Goal: Task Accomplishment & Management: Use online tool/utility

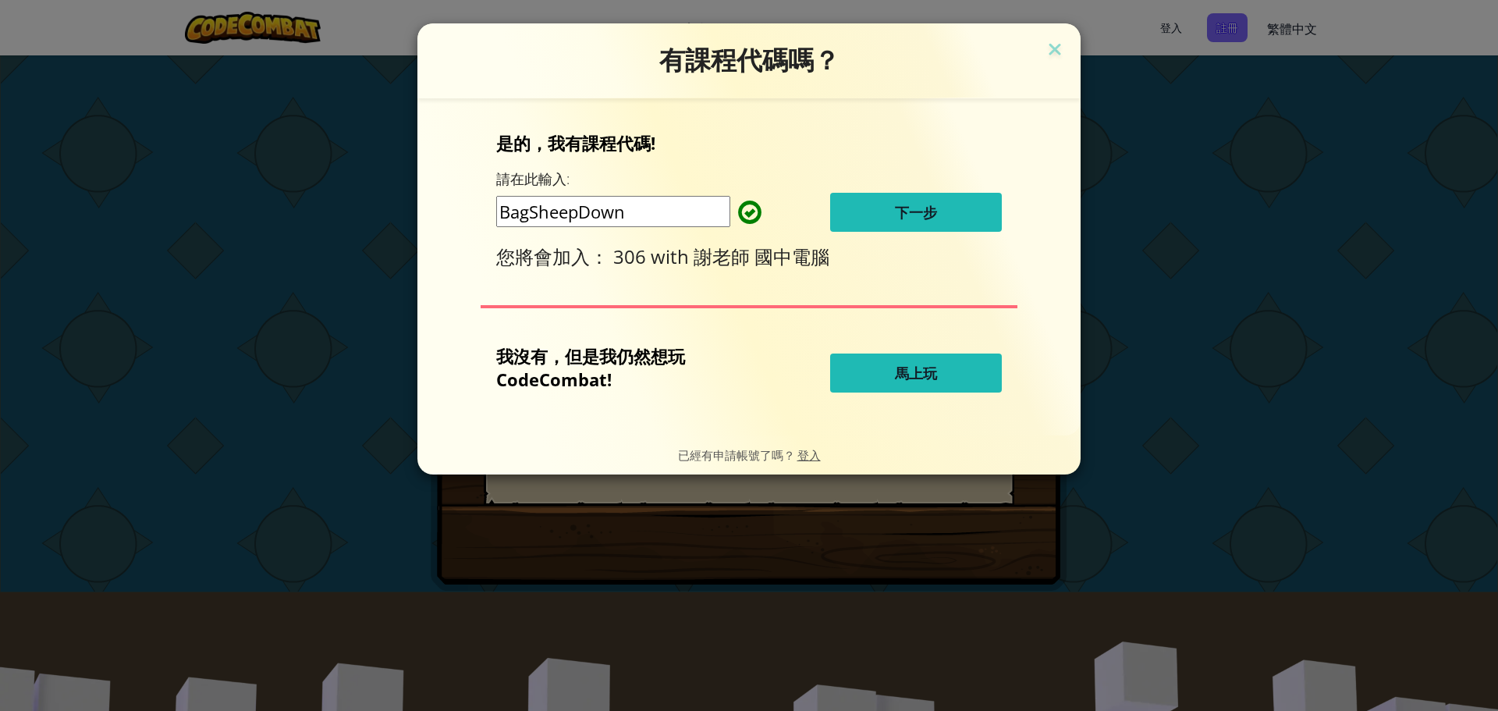
click at [875, 212] on button "下一步" at bounding box center [916, 212] width 172 height 39
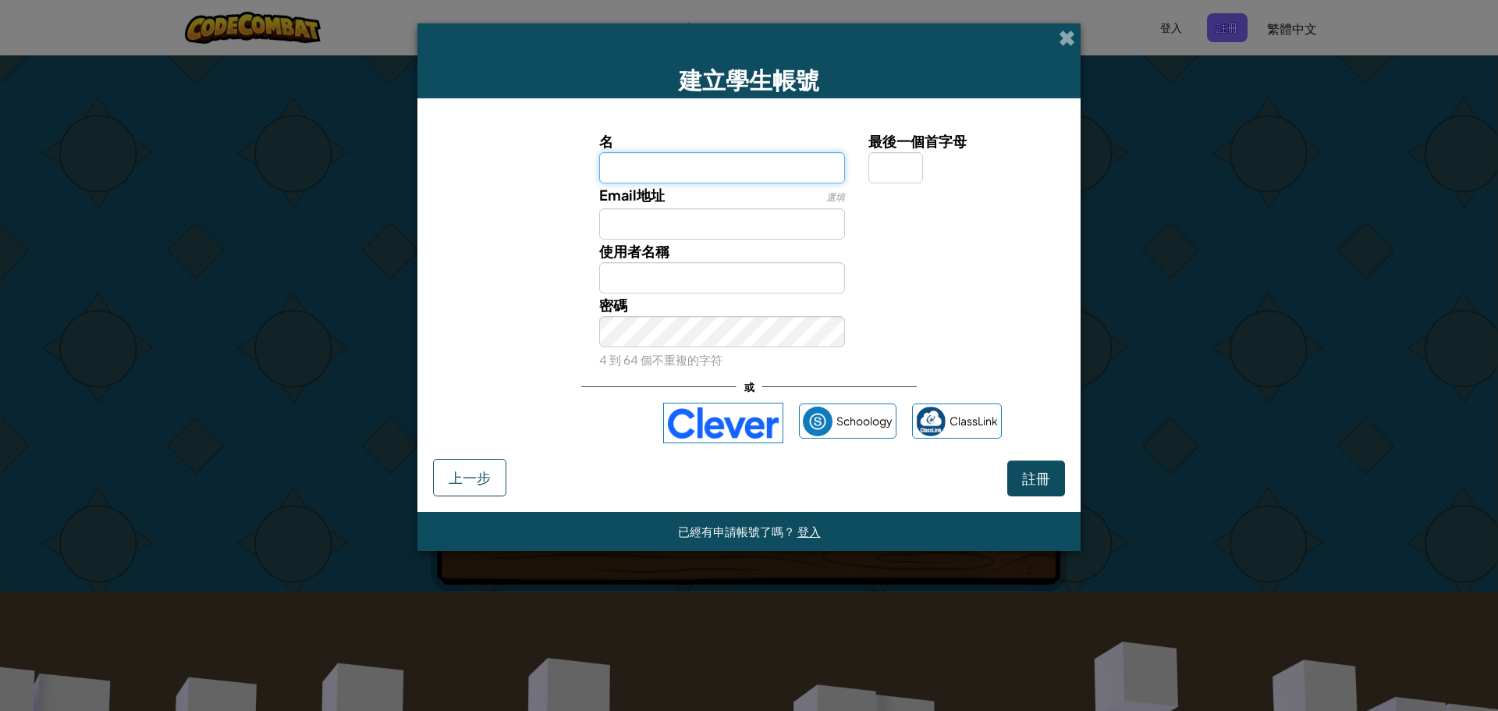
click at [716, 173] on input "名" at bounding box center [722, 167] width 247 height 31
click at [674, 234] on input "Email地址" at bounding box center [722, 223] width 247 height 31
click at [1028, 476] on span "註冊" at bounding box center [1036, 478] width 28 height 18
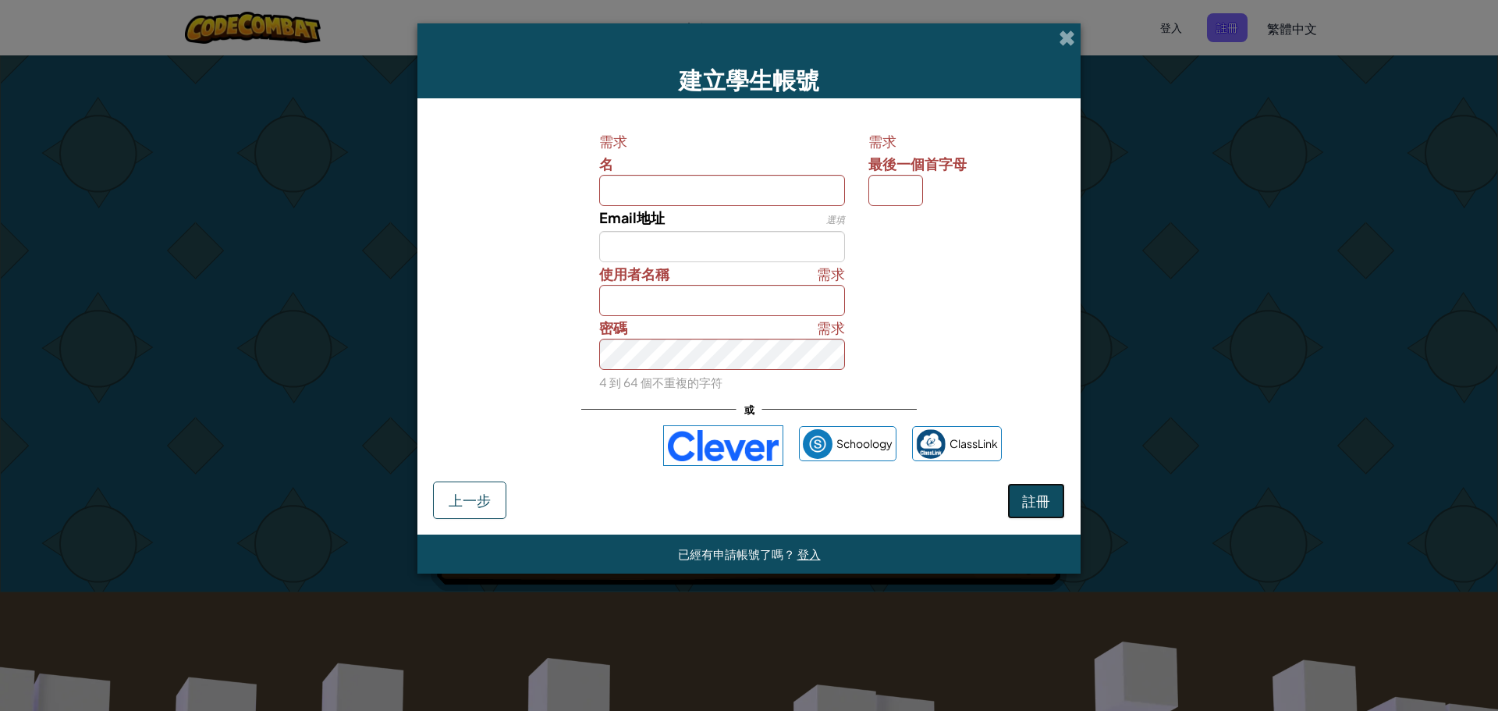
click at [1040, 502] on span "註冊" at bounding box center [1036, 501] width 28 height 18
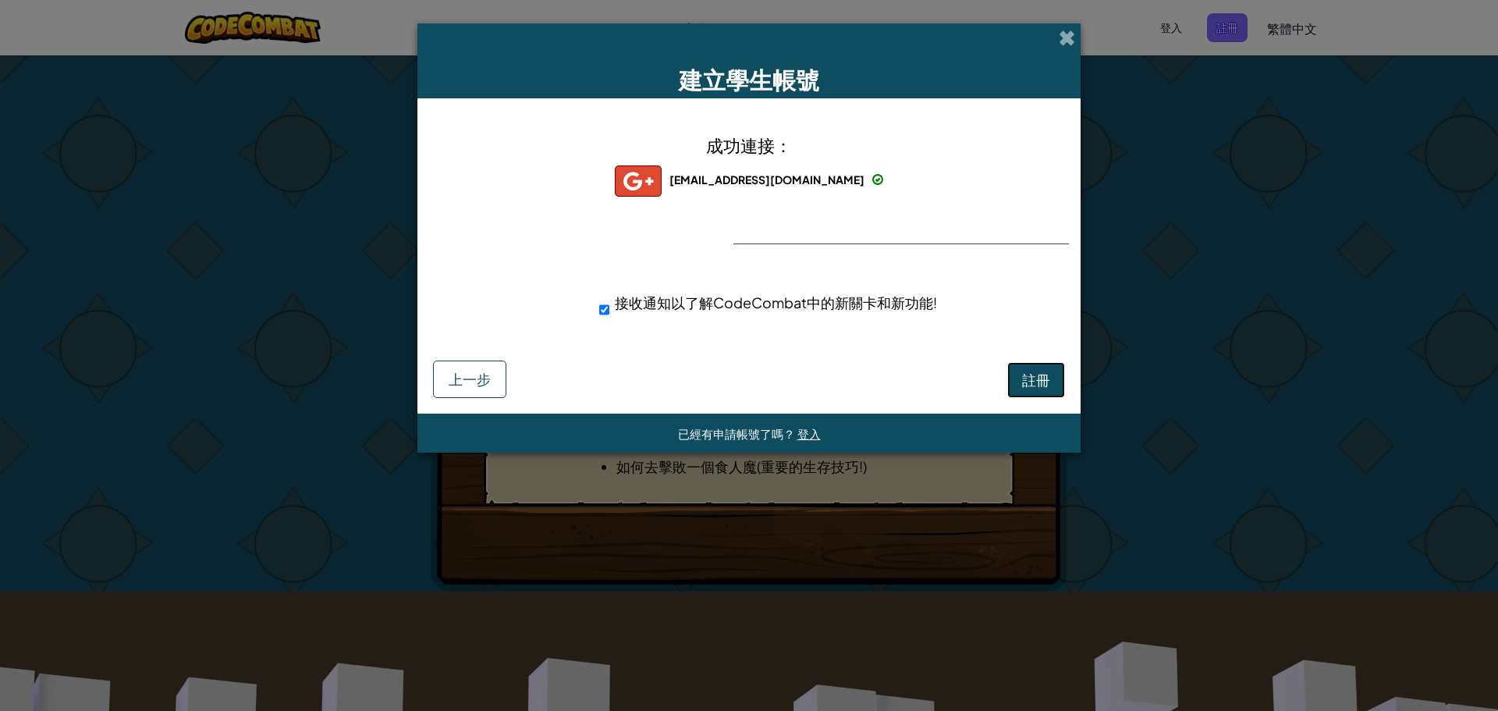
click at [1016, 381] on button "註冊" at bounding box center [1036, 380] width 58 height 36
click at [1040, 382] on button "註冊" at bounding box center [1036, 380] width 58 height 36
click at [1008, 380] on div "帳號建立中… 上一步" at bounding box center [749, 377] width 632 height 41
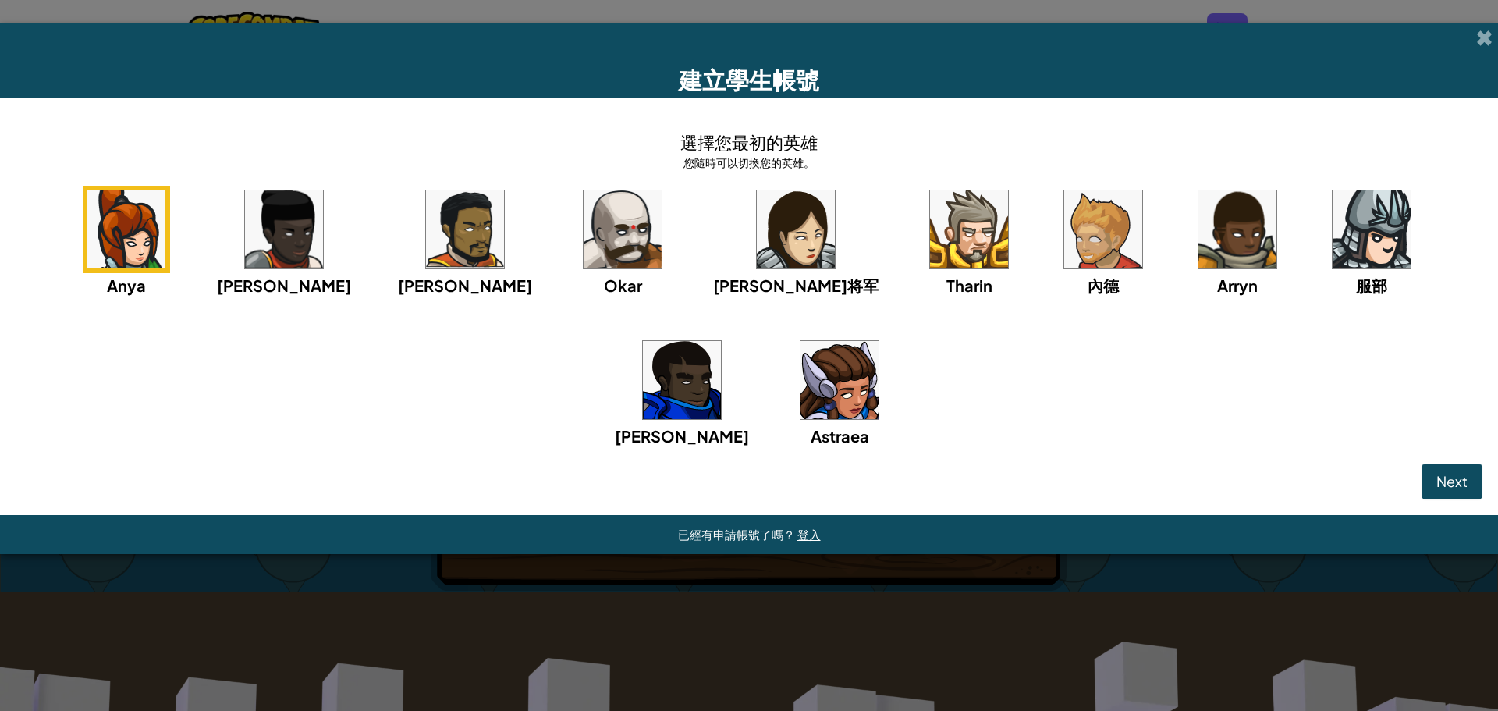
click at [800, 377] on img at bounding box center [839, 380] width 78 height 78
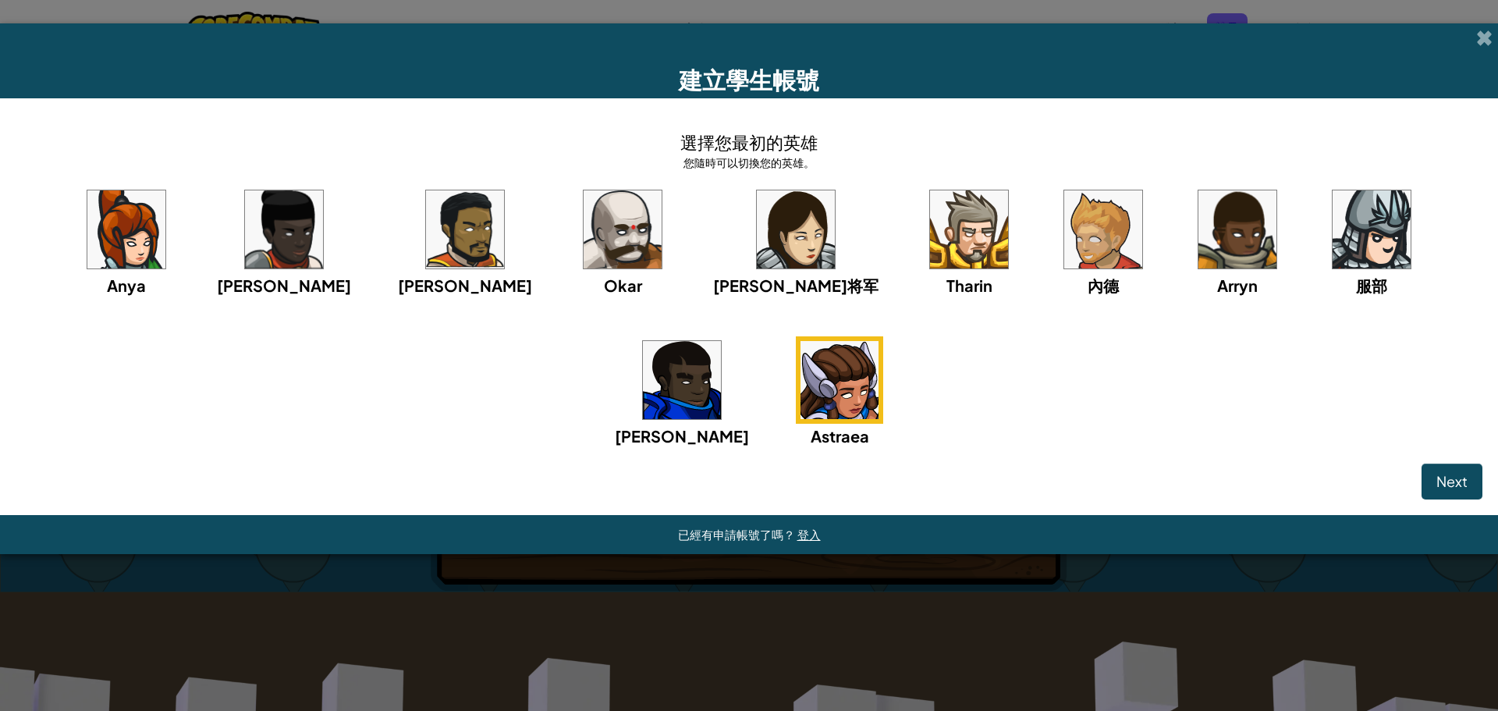
click at [800, 377] on img at bounding box center [839, 380] width 78 height 78
click at [1434, 475] on button "Next" at bounding box center [1451, 481] width 61 height 36
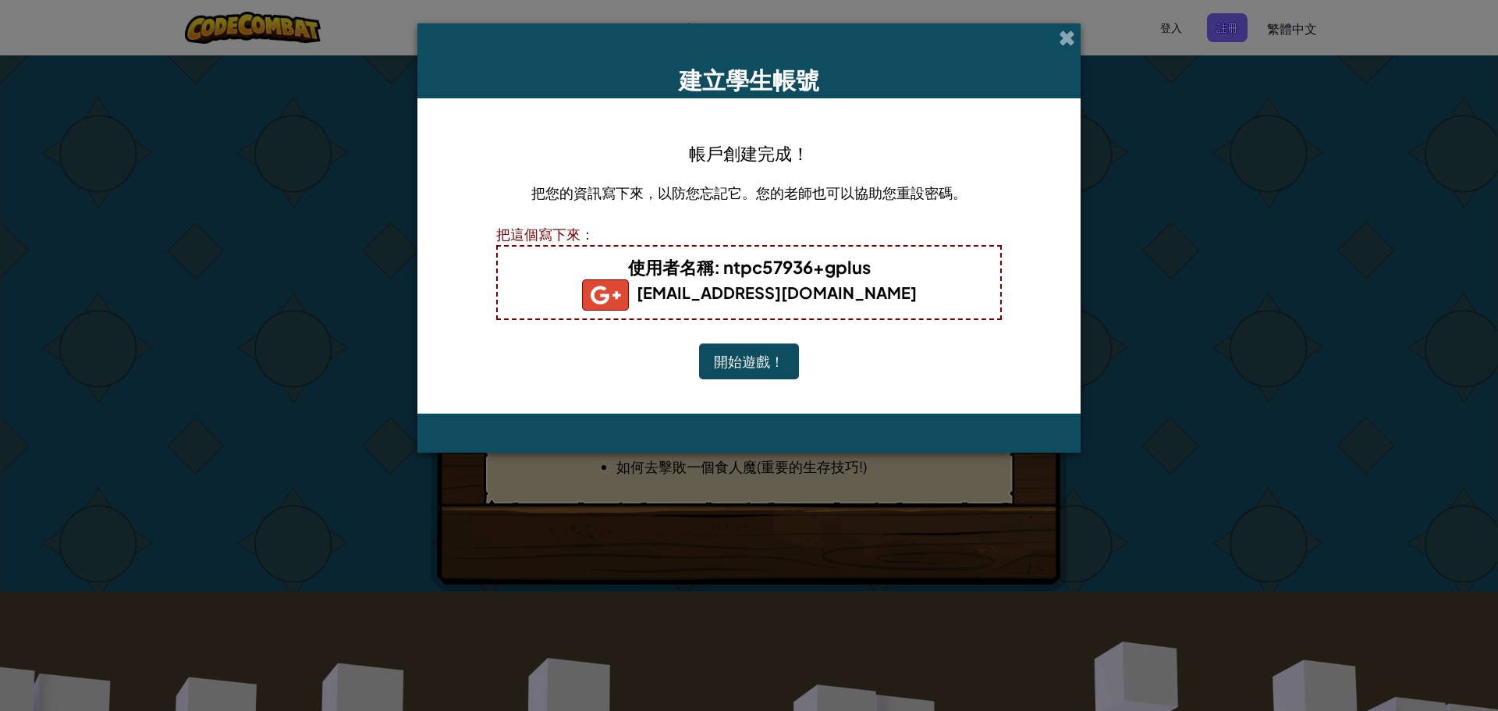
click at [798, 346] on button "開始遊戲！" at bounding box center [749, 361] width 100 height 36
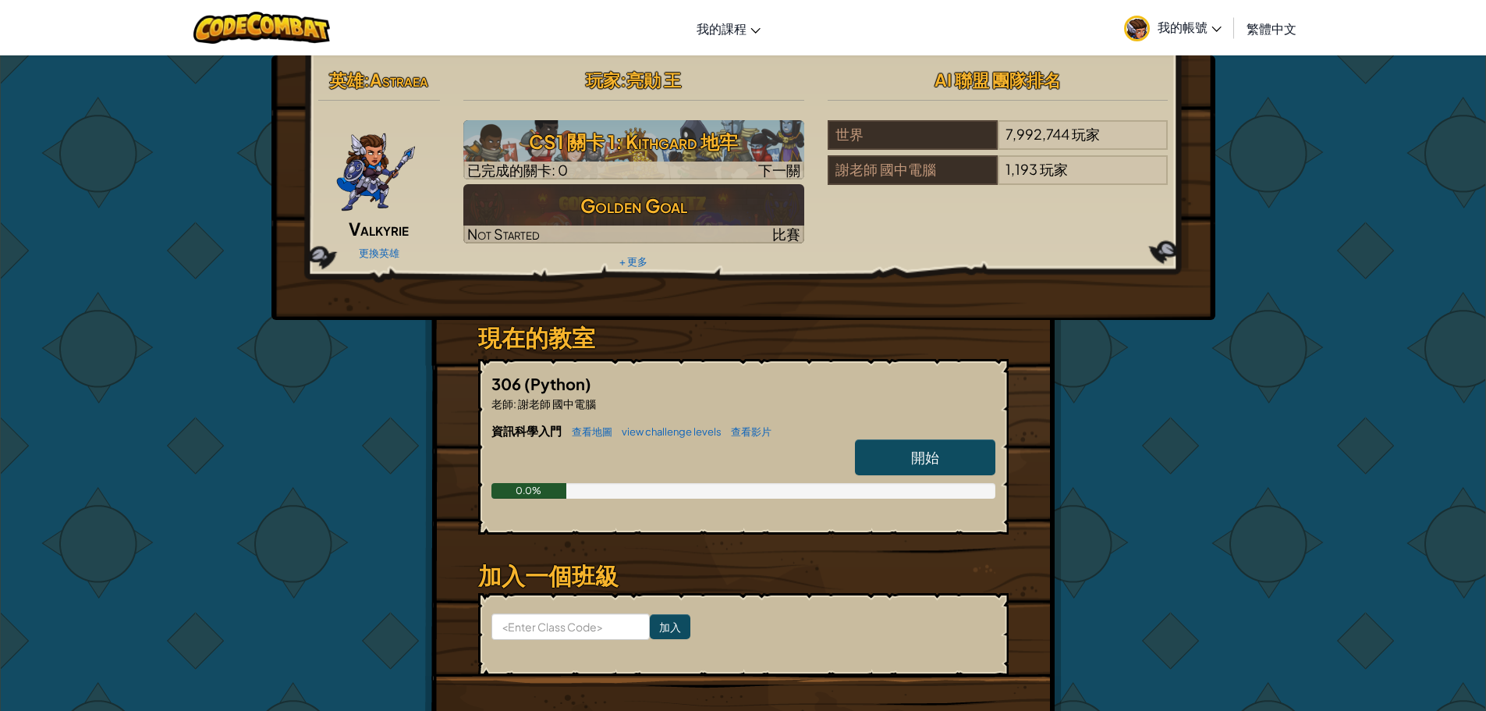
click at [922, 460] on span "開始" at bounding box center [925, 457] width 28 height 18
select select "zh-HANT"
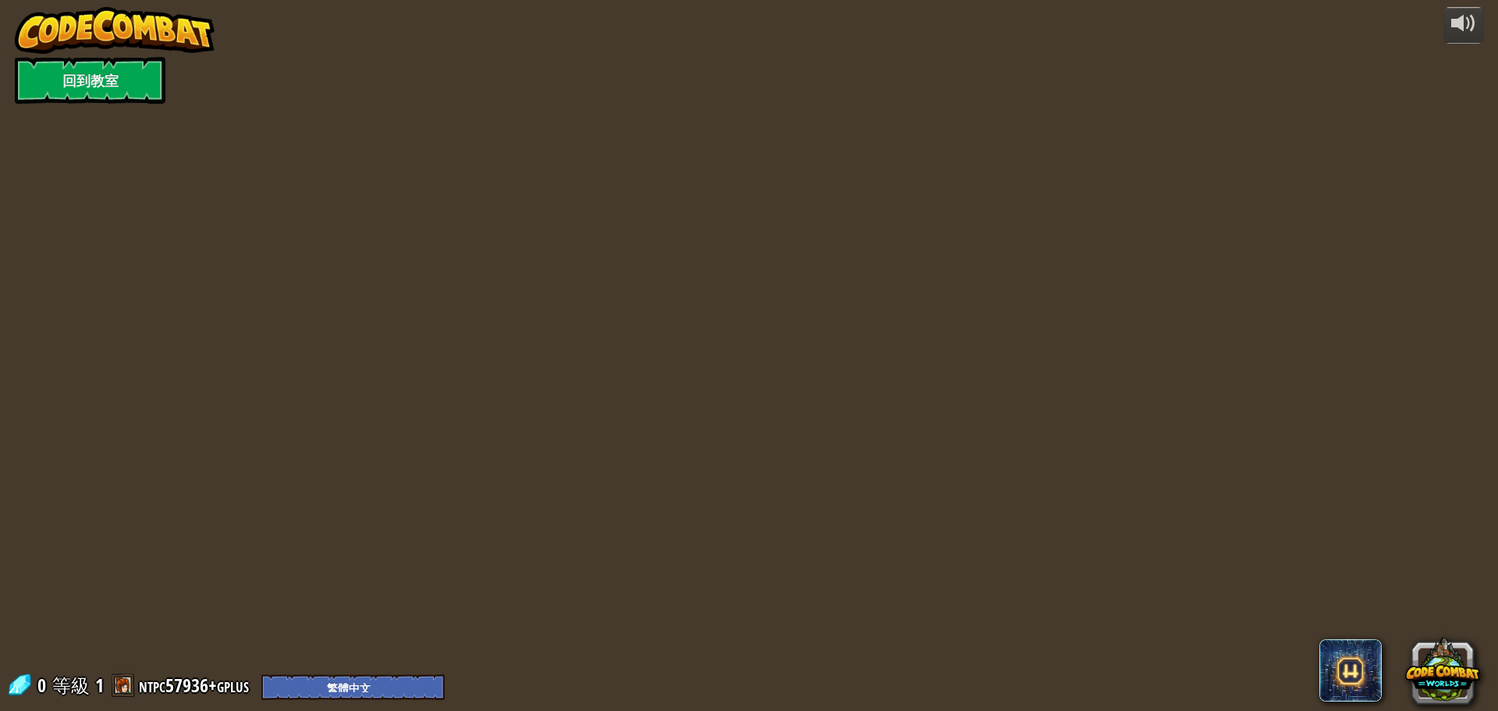
select select "zh-HANT"
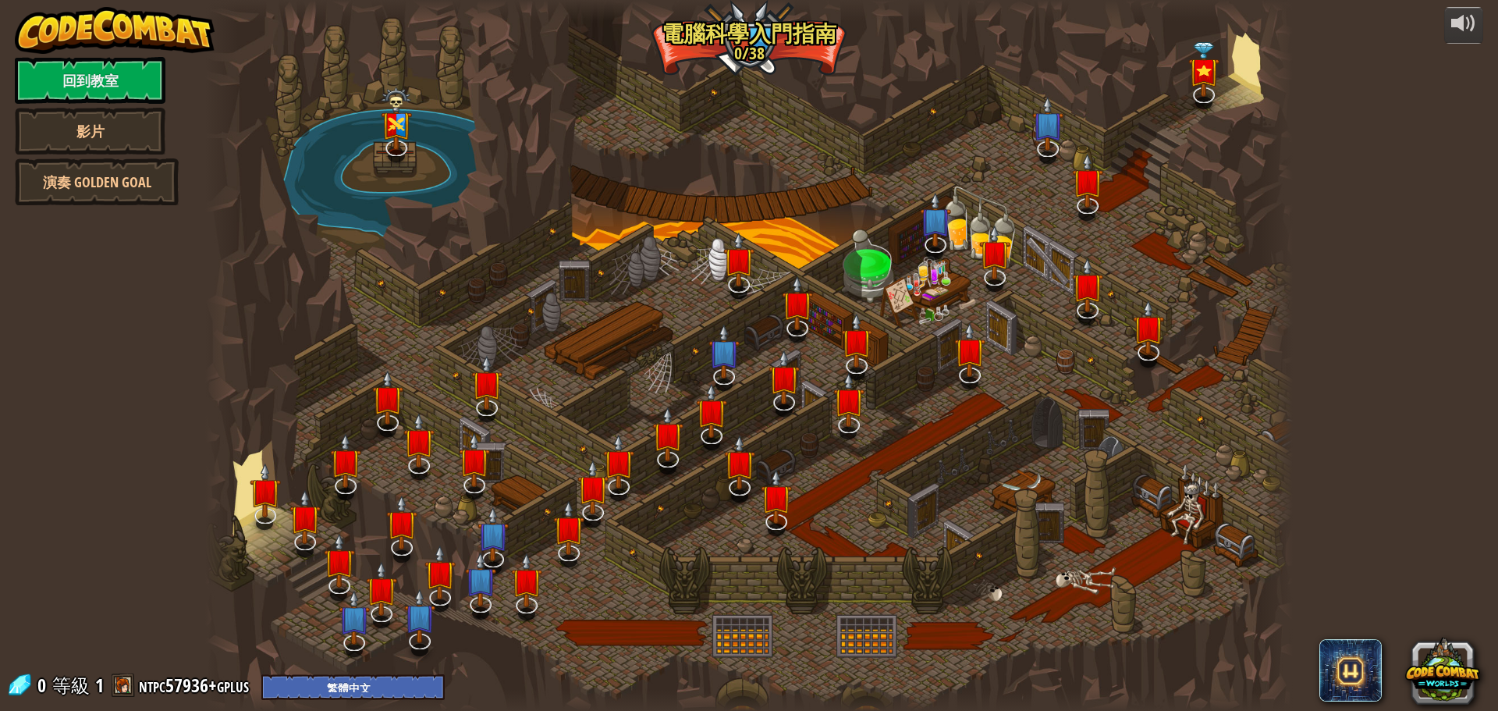
select select "zh-HANT"
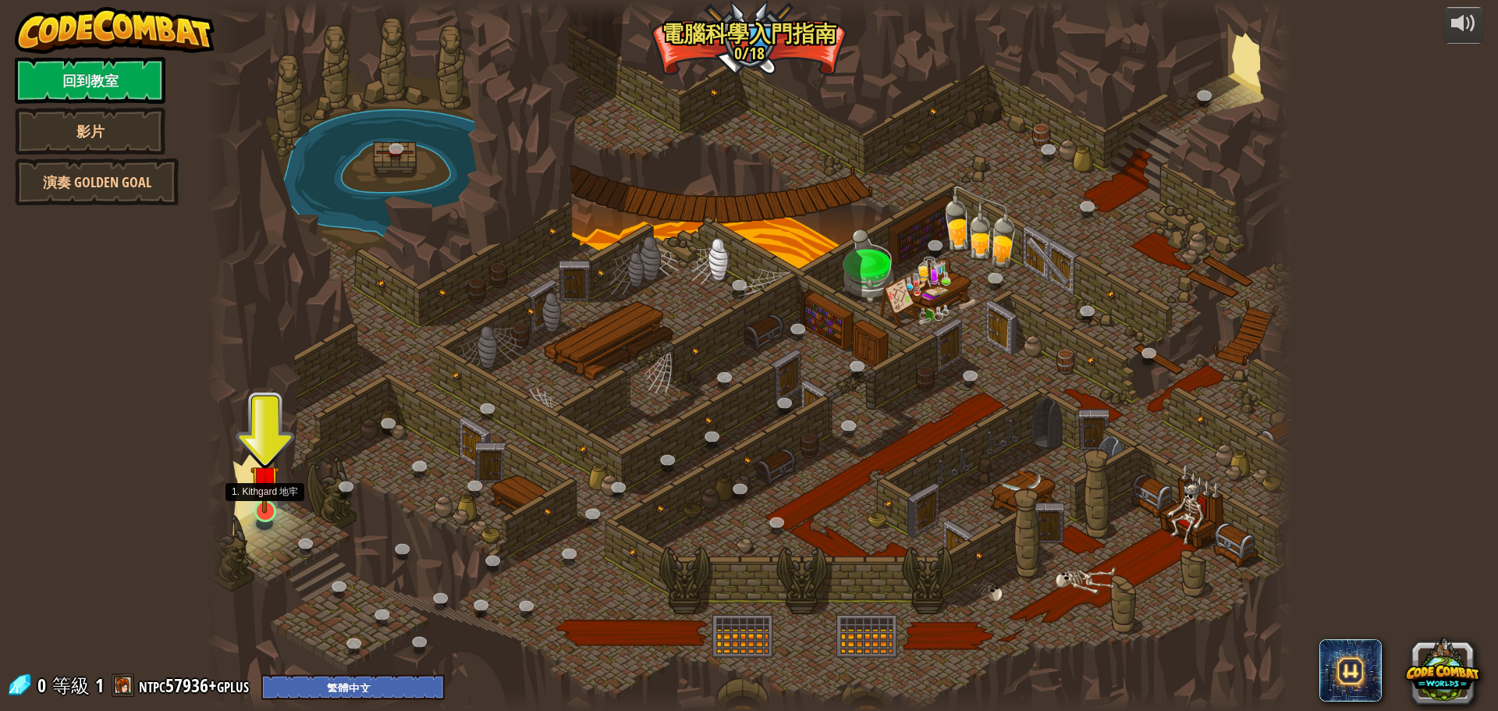
click at [253, 494] on img at bounding box center [264, 479] width 29 height 66
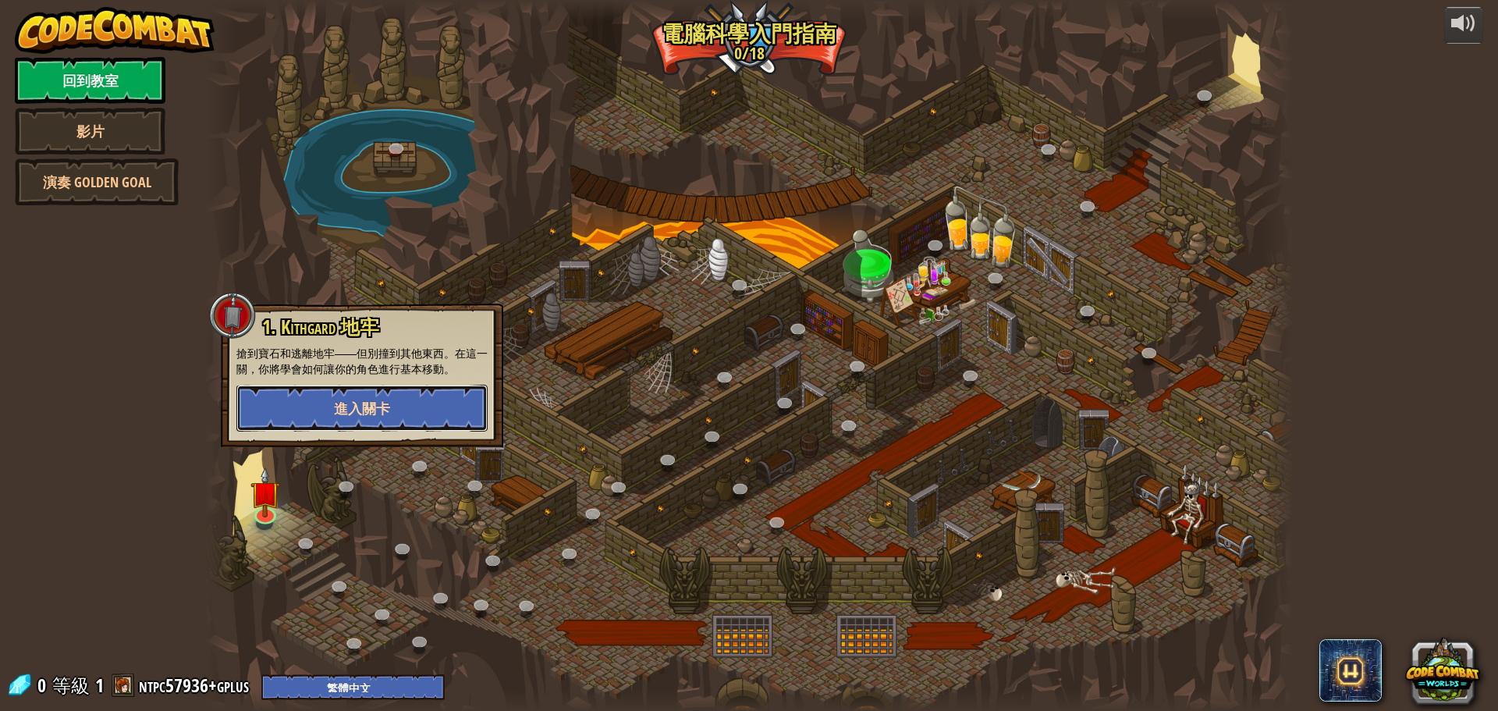
click at [373, 424] on button "進入關卡" at bounding box center [361, 408] width 251 height 47
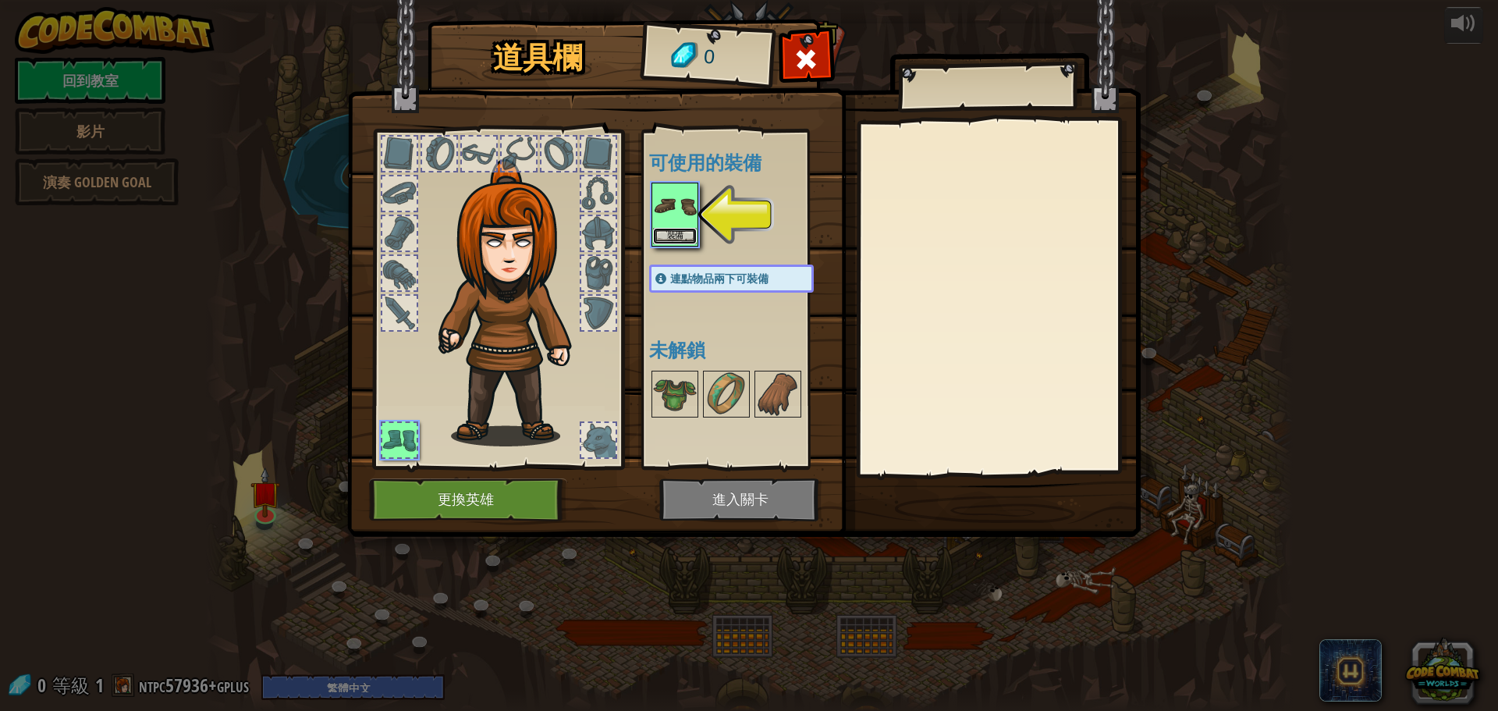
click at [676, 241] on button "裝備" at bounding box center [675, 236] width 44 height 16
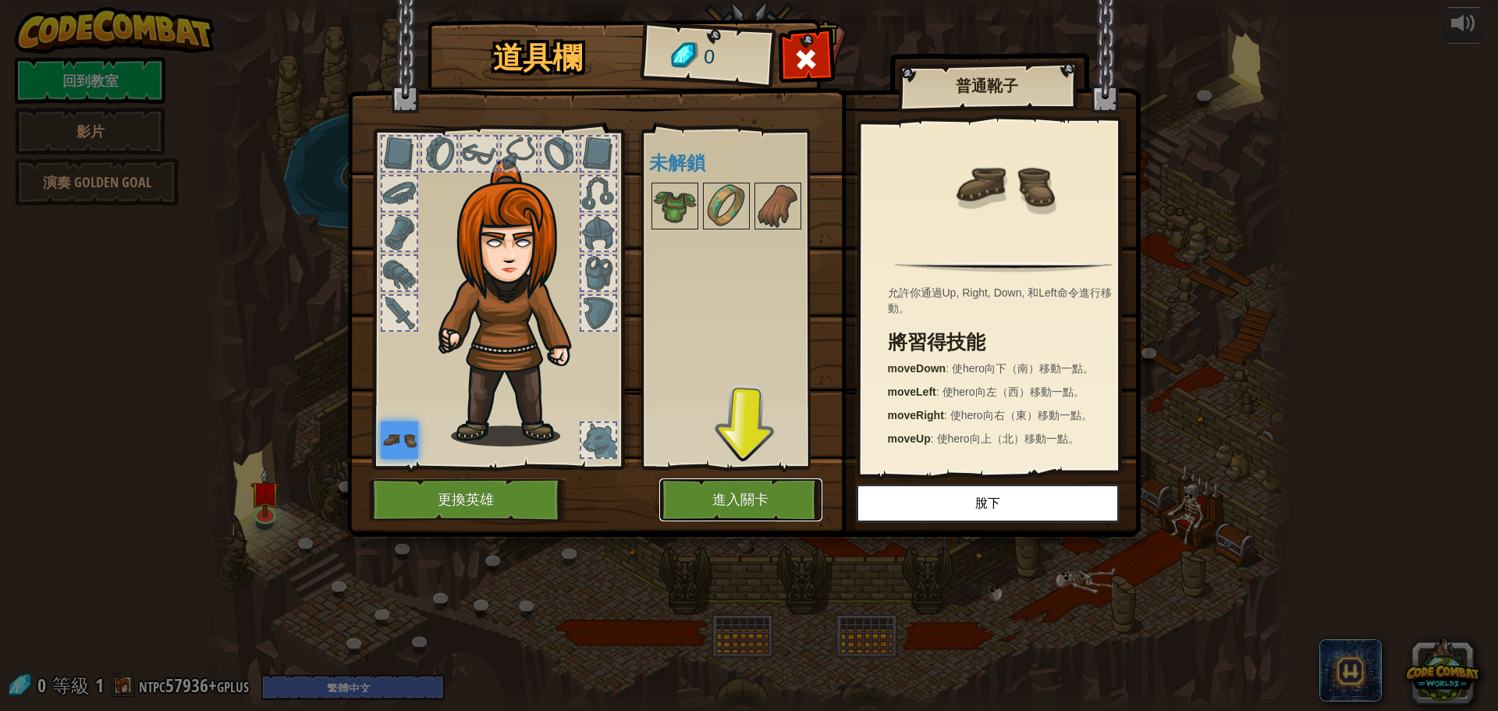
click at [722, 499] on button "進入關卡" at bounding box center [740, 499] width 163 height 43
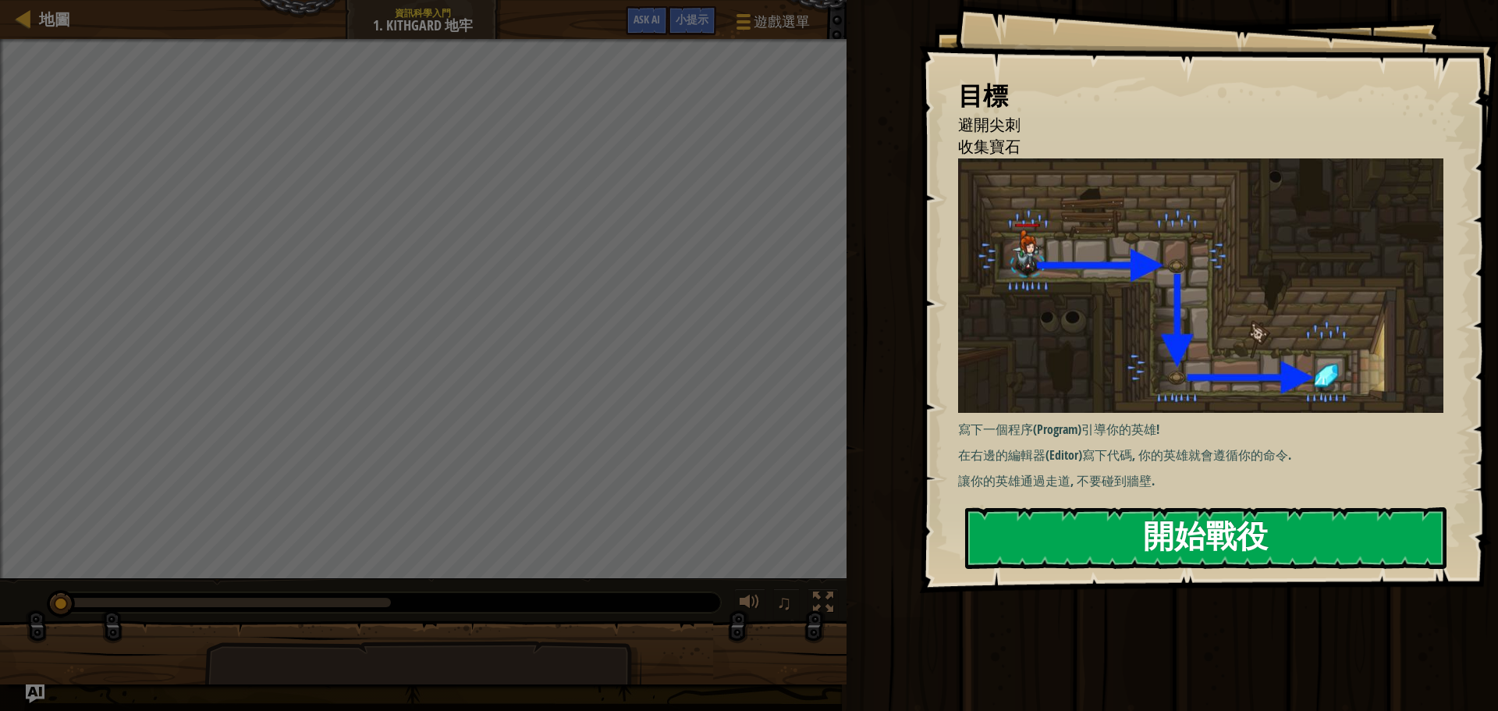
click at [1337, 507] on button "開始戰役" at bounding box center [1205, 538] width 481 height 62
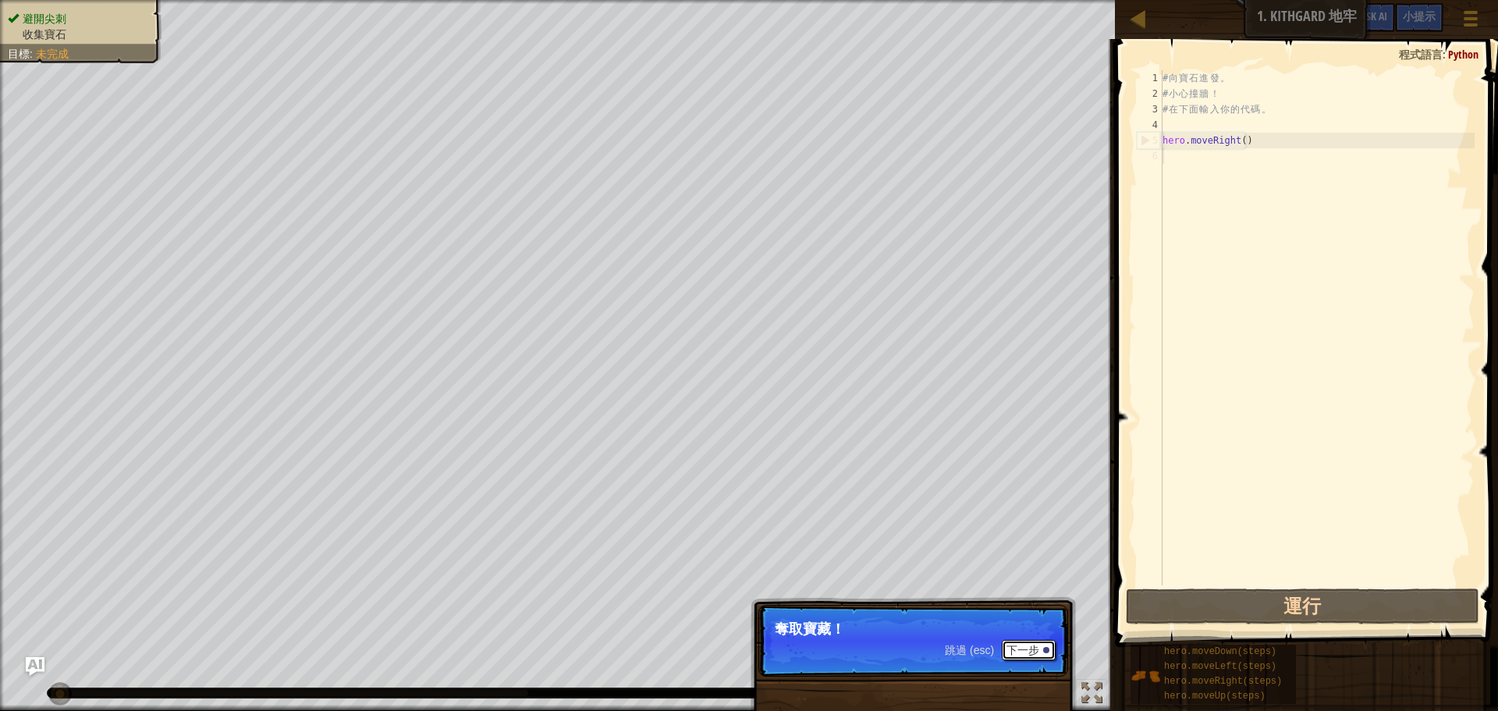
click at [1020, 648] on button "下一步" at bounding box center [1029, 650] width 54 height 20
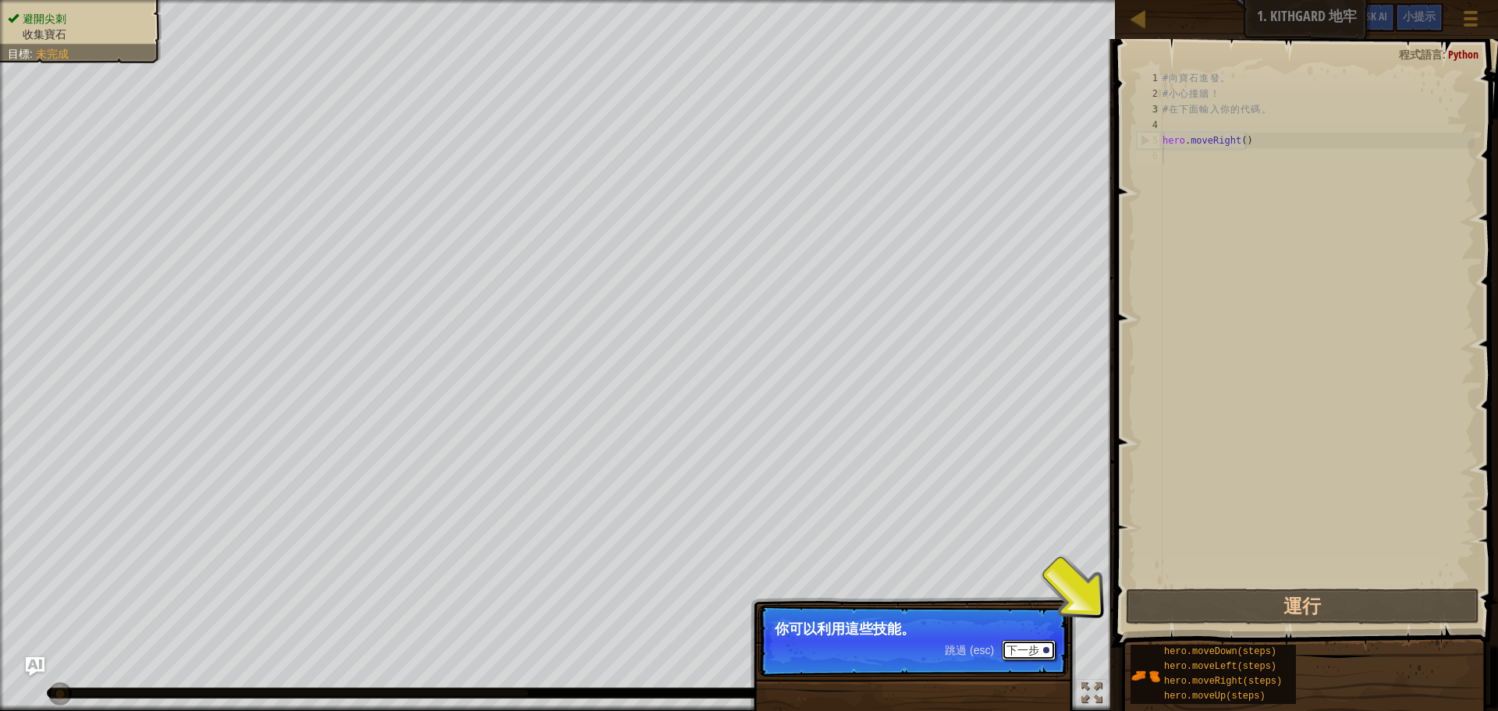
click at [1038, 651] on button "下一步" at bounding box center [1029, 650] width 54 height 20
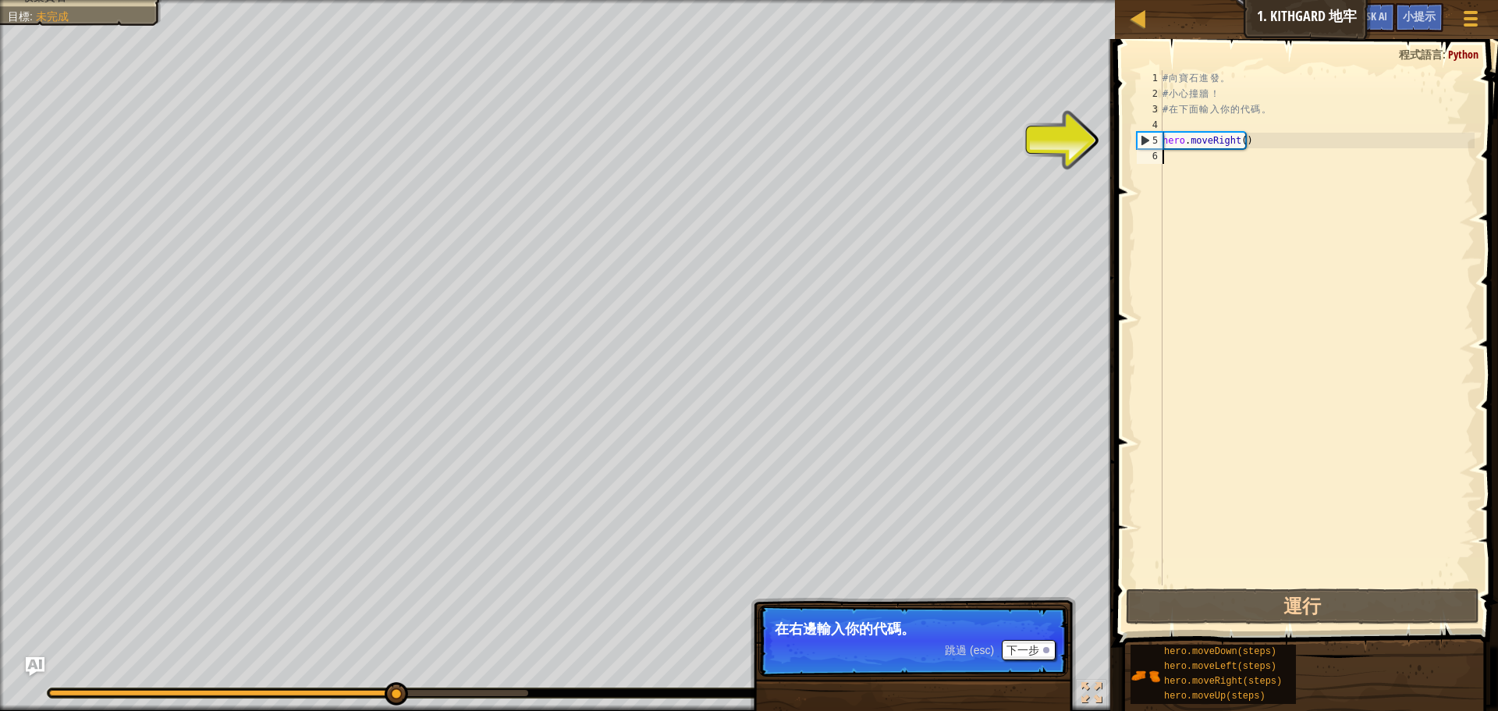
click at [1181, 154] on div "# 向 寶 石 進 發 。 # 小 心 撞 牆 ！ # 在 下 面 輸 入 你 的 代 碼 。 hero . moveRight ( )" at bounding box center [1316, 343] width 315 height 546
click at [1196, 147] on div "# 向 寶 石 進 發 。 # 小 心 撞 牆 ！ # 在 下 面 輸 入 你 的 代 碼 。 hero . moveRight ( )" at bounding box center [1316, 343] width 315 height 546
type textarea "hero.moveRight()"
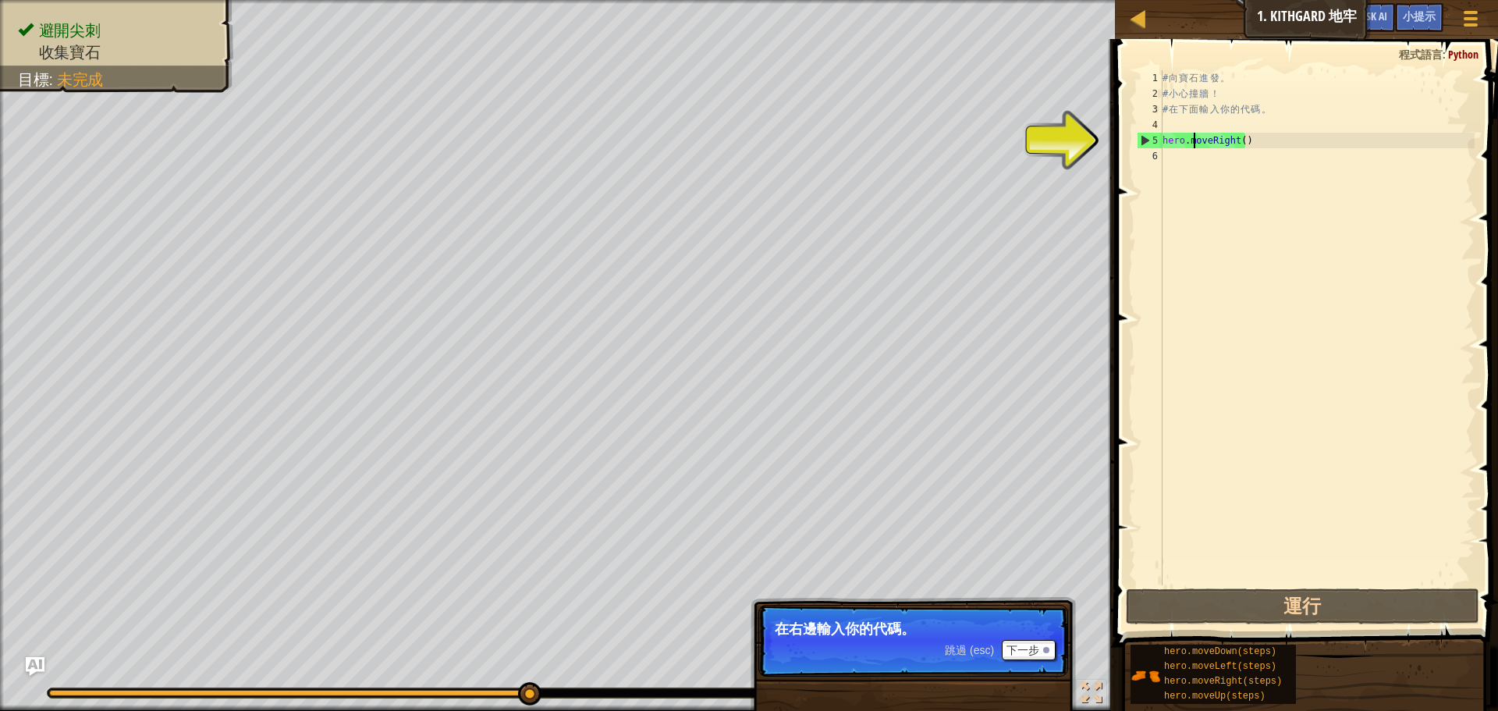
click at [1183, 182] on div "# 向 寶 石 進 發 。 # 小 心 撞 牆 ！ # 在 下 面 輸 入 你 的 代 碼 。 hero . moveRight ( )" at bounding box center [1316, 343] width 315 height 546
type textarea "h"
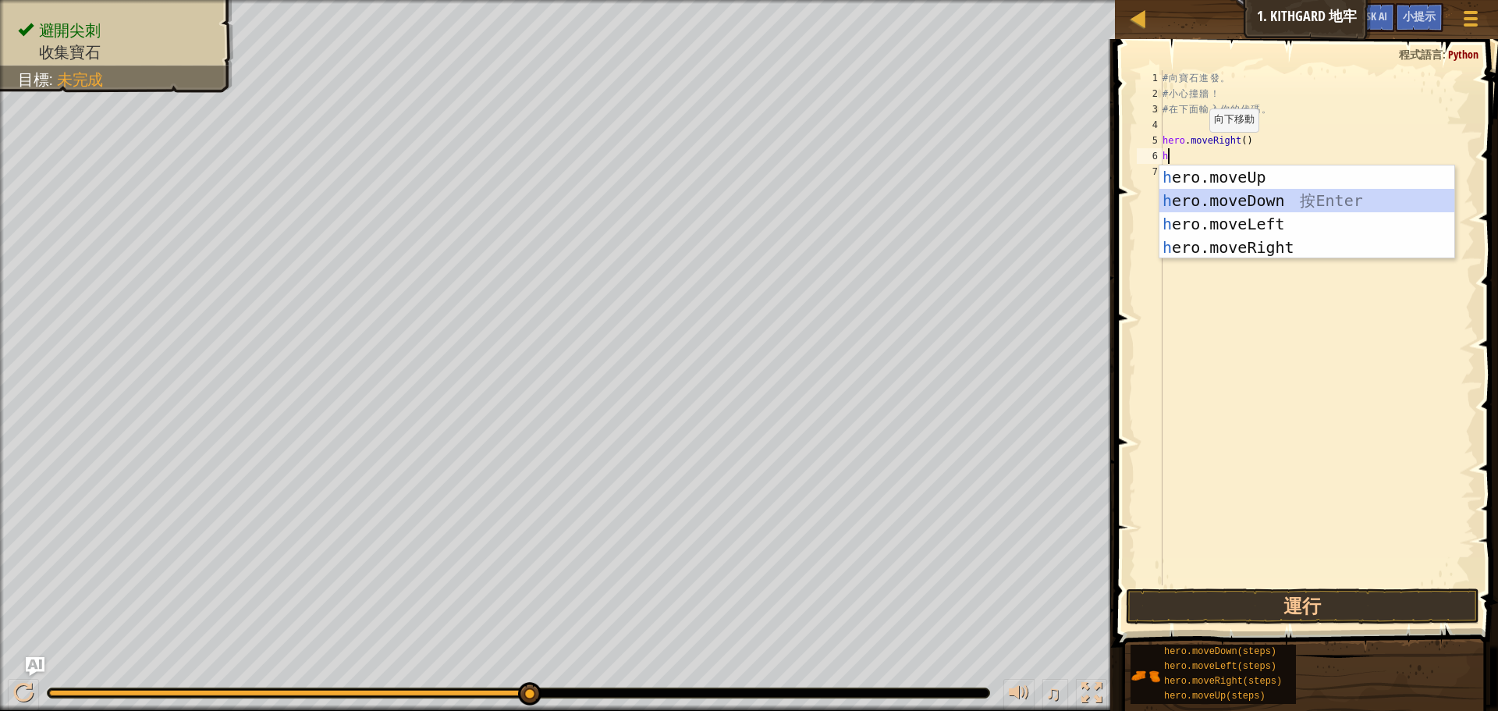
click at [1219, 200] on div "h ero.moveUp 按 Enter h ero.moveDown 按 Enter h ero.moveLeft 按 Enter h ero.moveRi…" at bounding box center [1306, 235] width 295 height 140
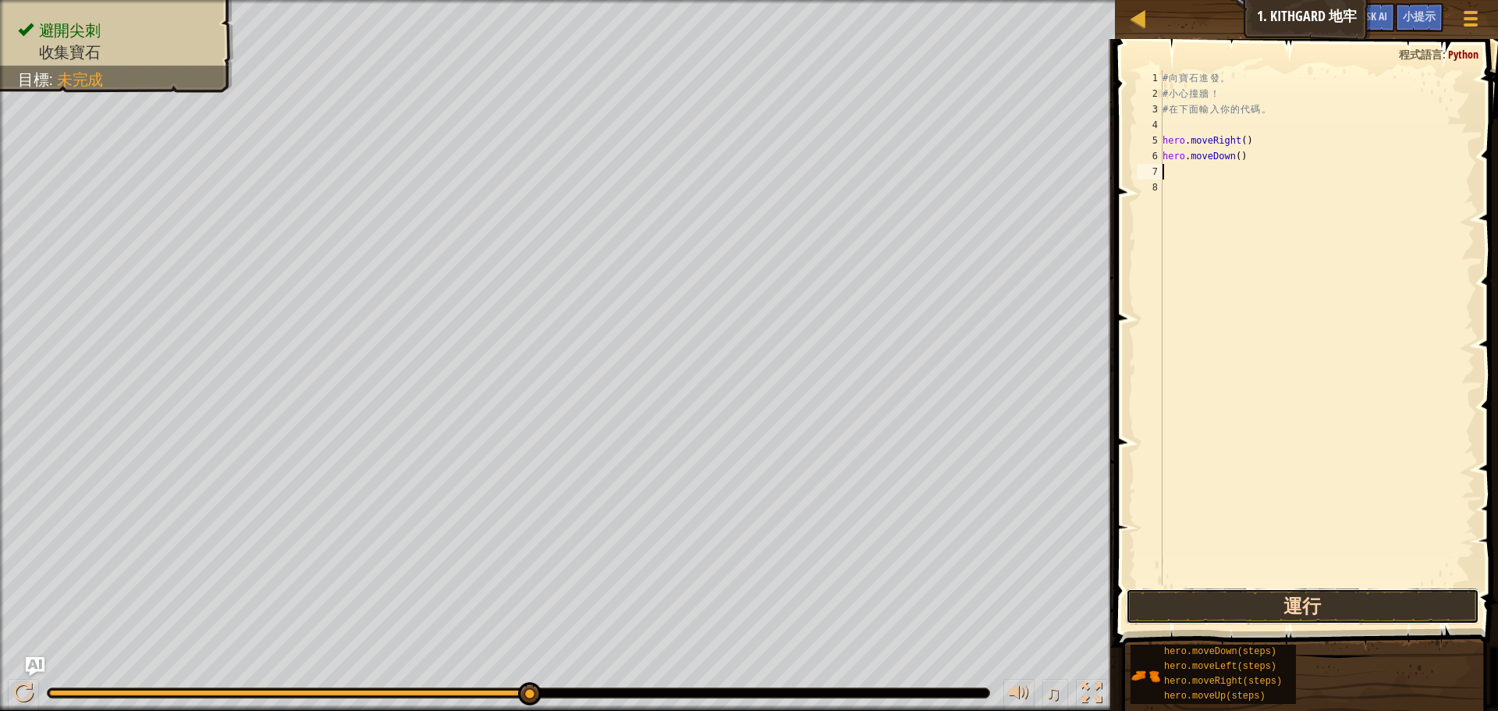
click at [1247, 591] on button "運行" at bounding box center [1302, 606] width 353 height 36
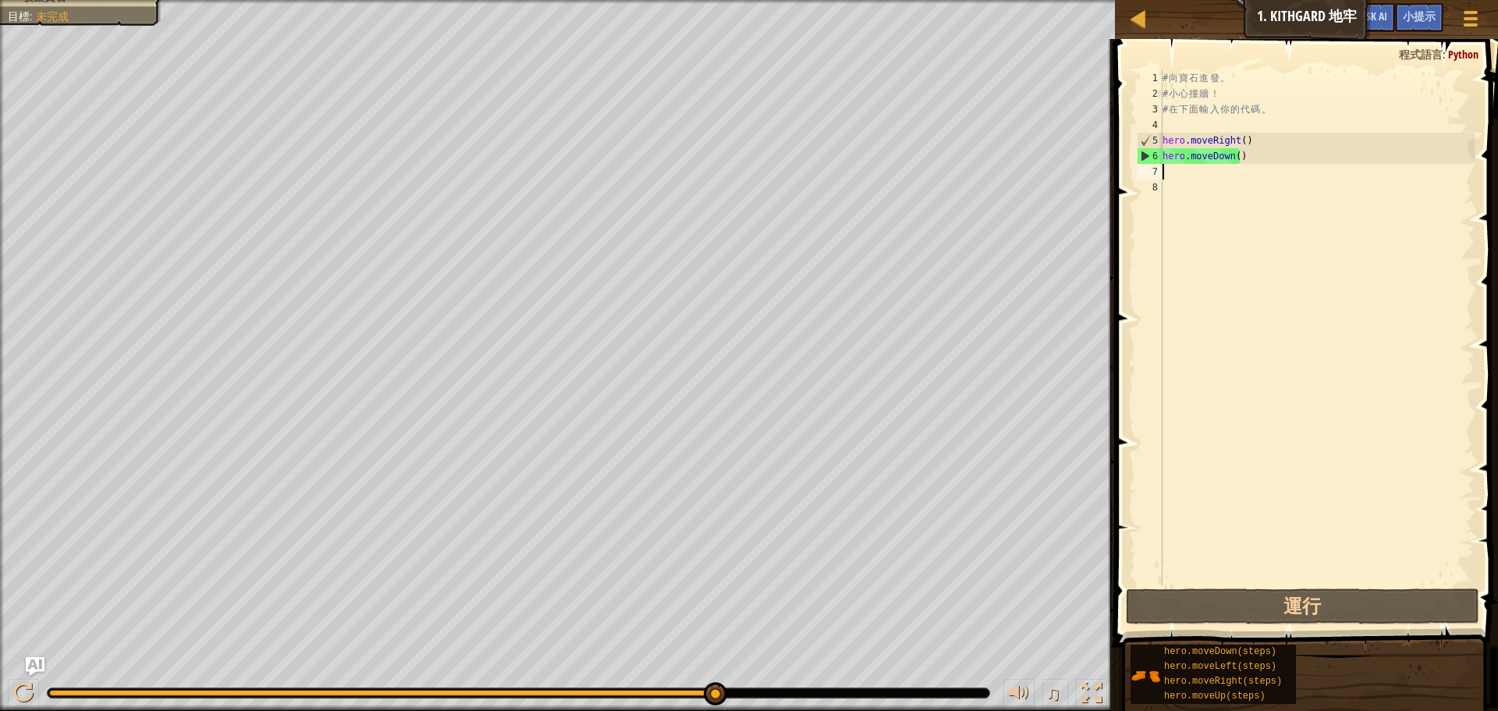
click at [1177, 176] on div "# 向 寶 石 進 發 。 # 小 心 撞 牆 ！ # 在 下 面 輸 入 你 的 代 碼 。 hero . moveRight ( ) hero . mov…" at bounding box center [1316, 343] width 315 height 546
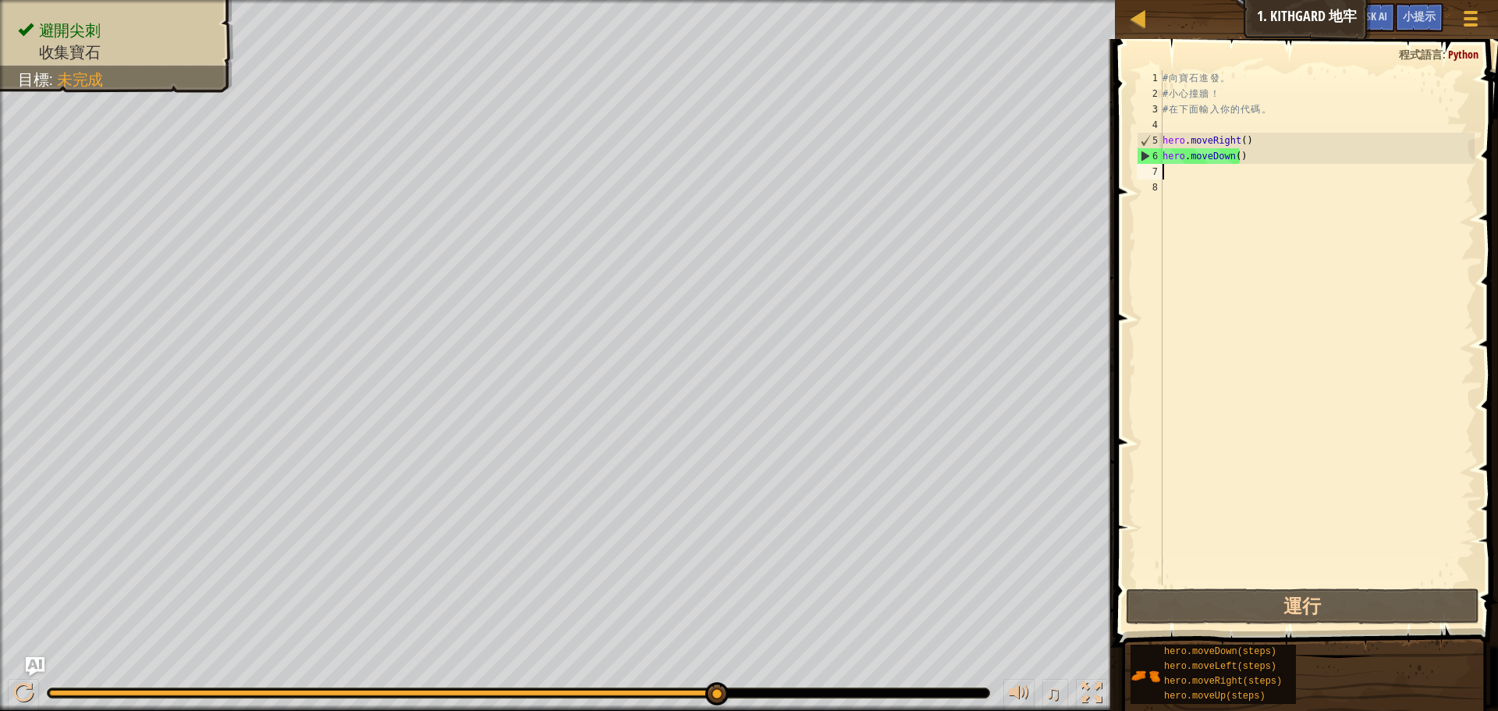
click at [1177, 176] on div "# 向 寶 石 進 發 。 # 小 心 撞 牆 ！ # 在 下 面 輸 入 你 的 代 碼 。 hero . moveRight ( ) hero . mov…" at bounding box center [1316, 343] width 315 height 546
type textarea "h"
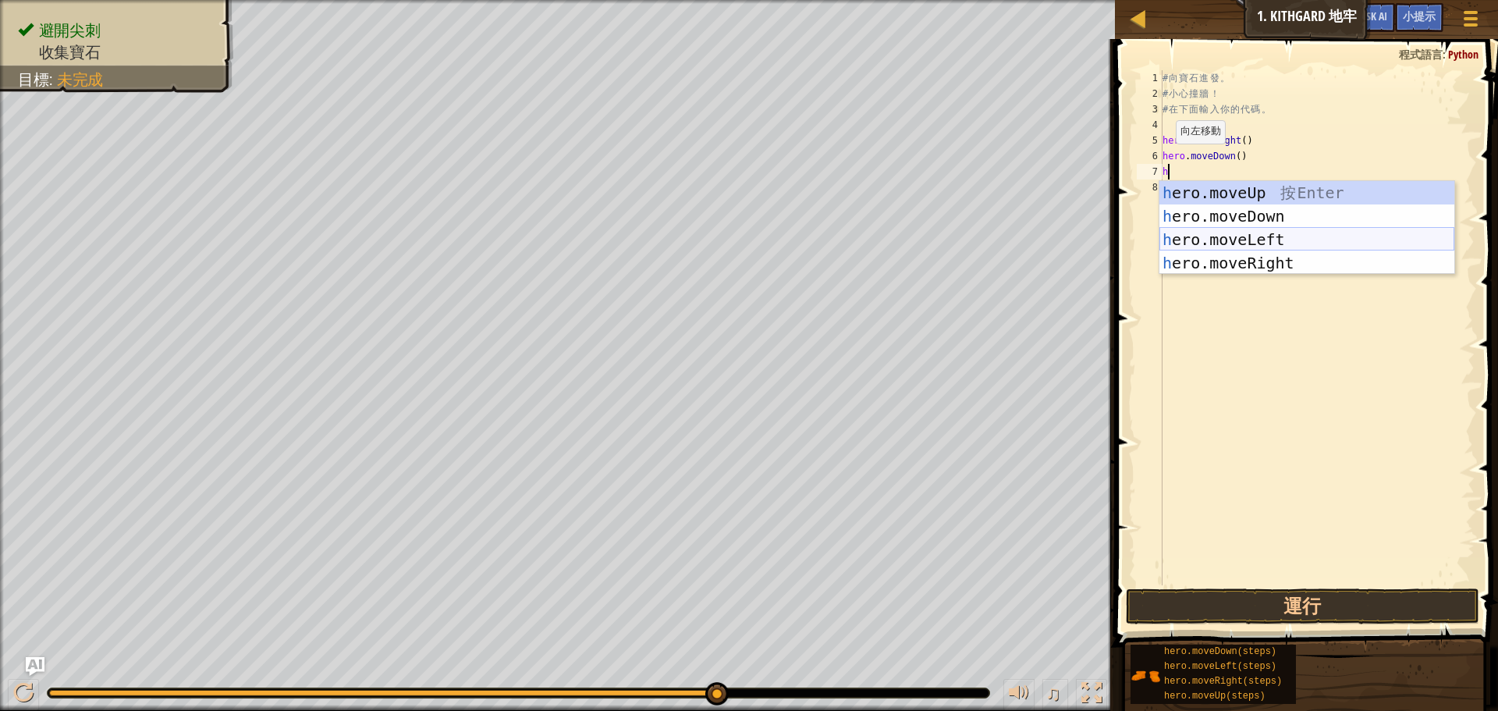
click at [1251, 235] on div "h ero.moveUp 按 Enter h ero.moveDown 按 Enter h ero.moveLeft 按 Enter h ero.moveRi…" at bounding box center [1306, 251] width 295 height 140
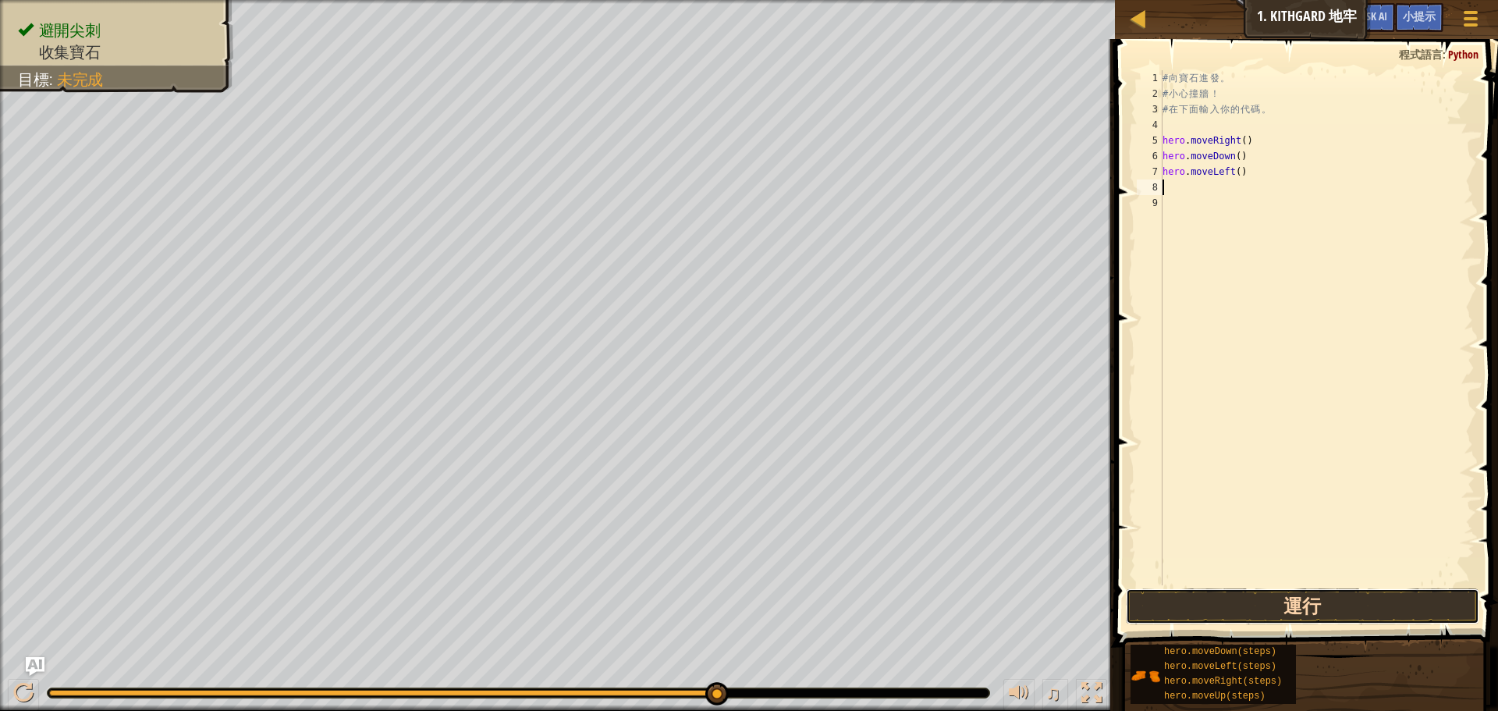
click at [1191, 599] on button "運行" at bounding box center [1302, 606] width 353 height 36
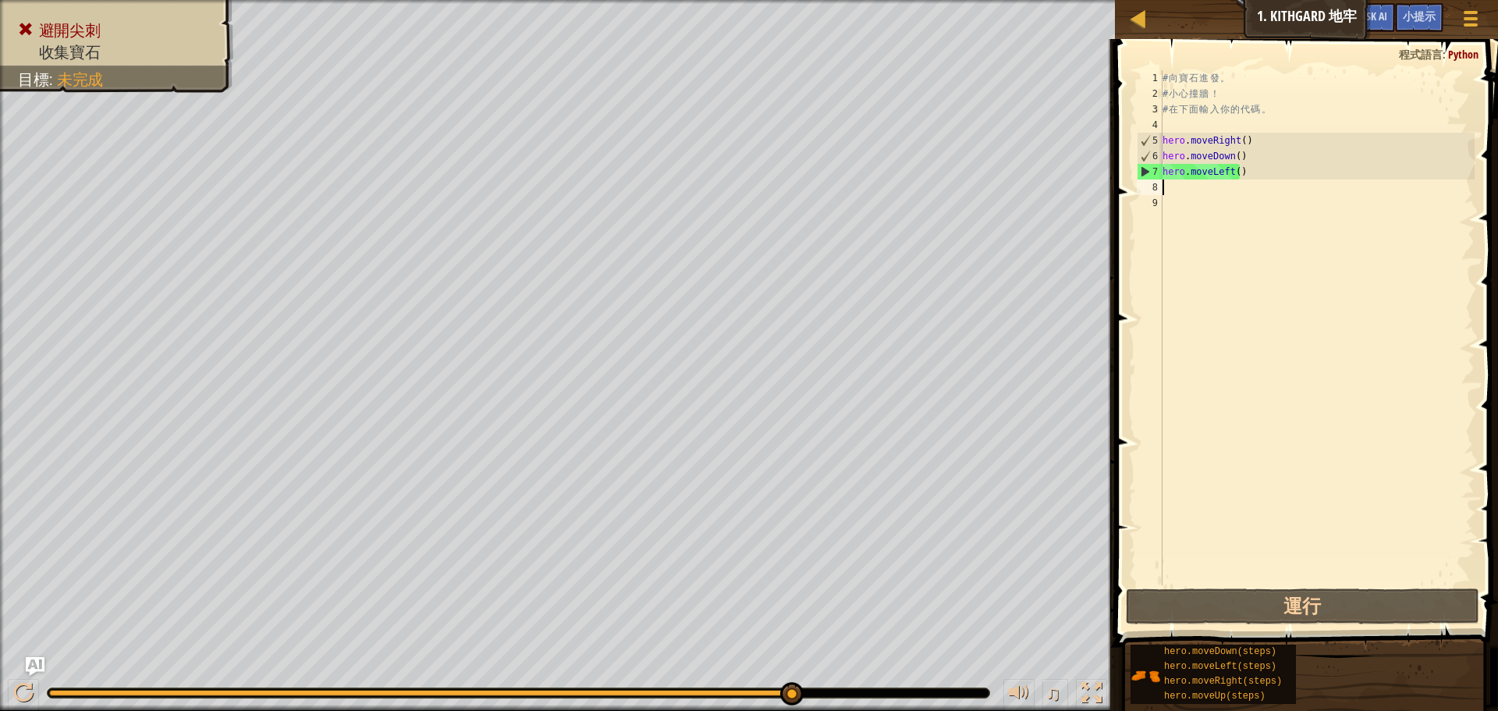
click at [1246, 173] on div "# 向 寶 石 進 發 。 # 小 心 撞 牆 ！ # 在 下 面 輸 入 你 的 代 碼 。 hero . moveRight ( ) hero . mov…" at bounding box center [1316, 343] width 315 height 546
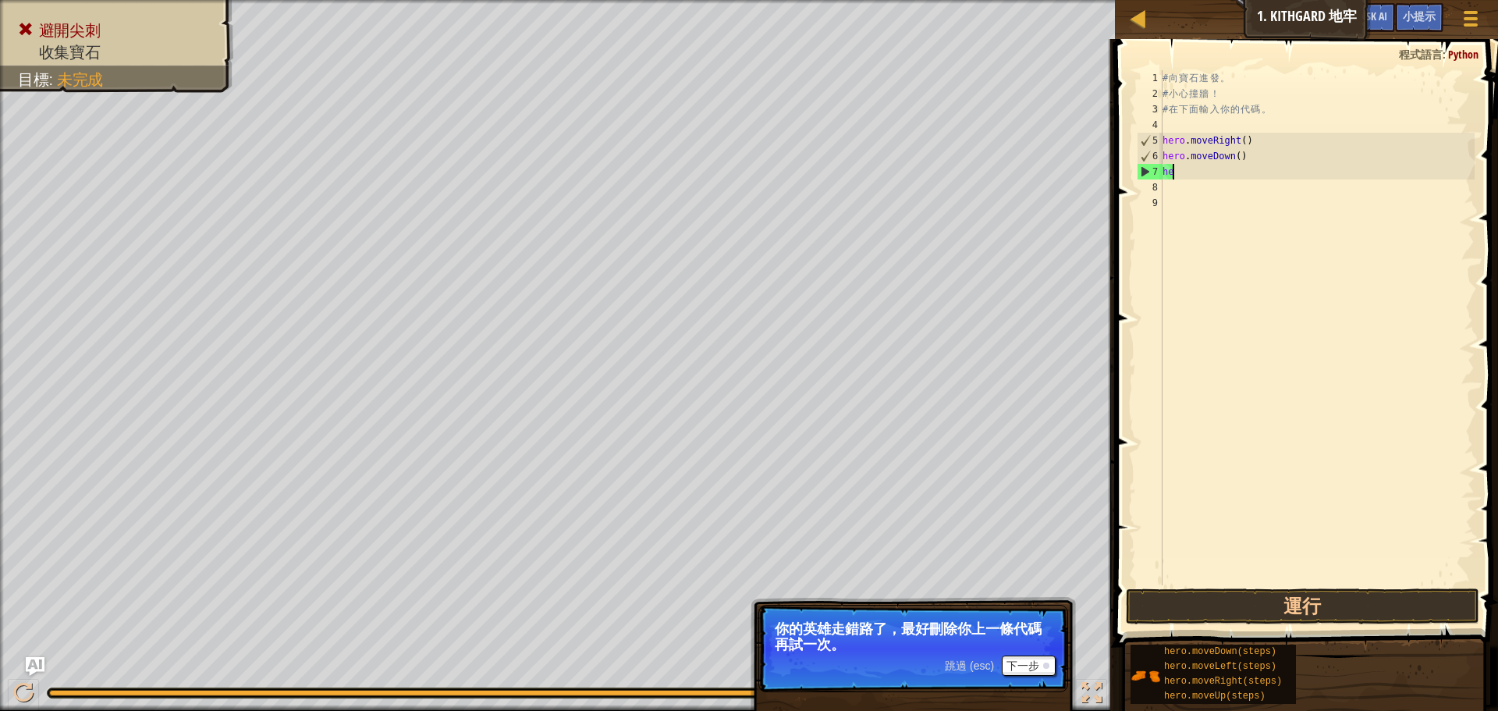
type textarea "h"
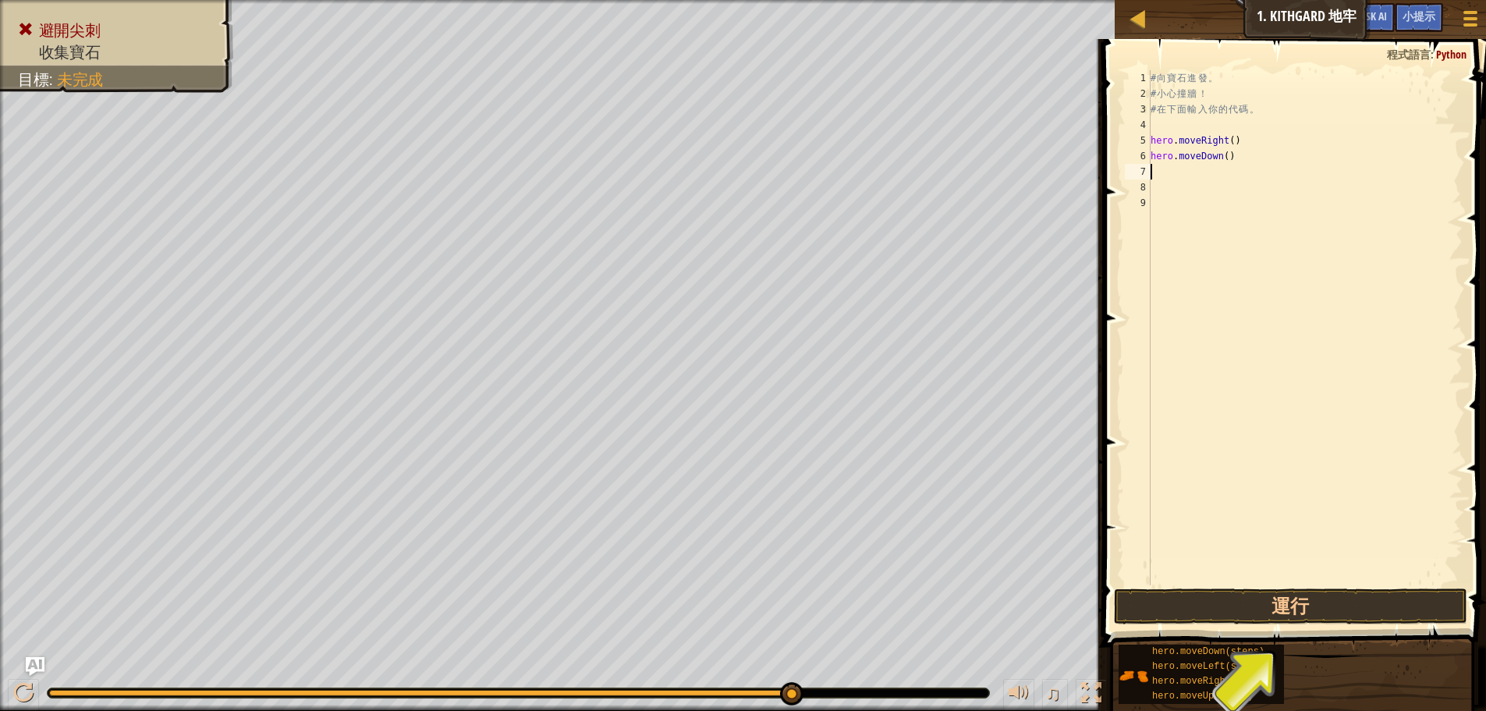
type textarea "h"
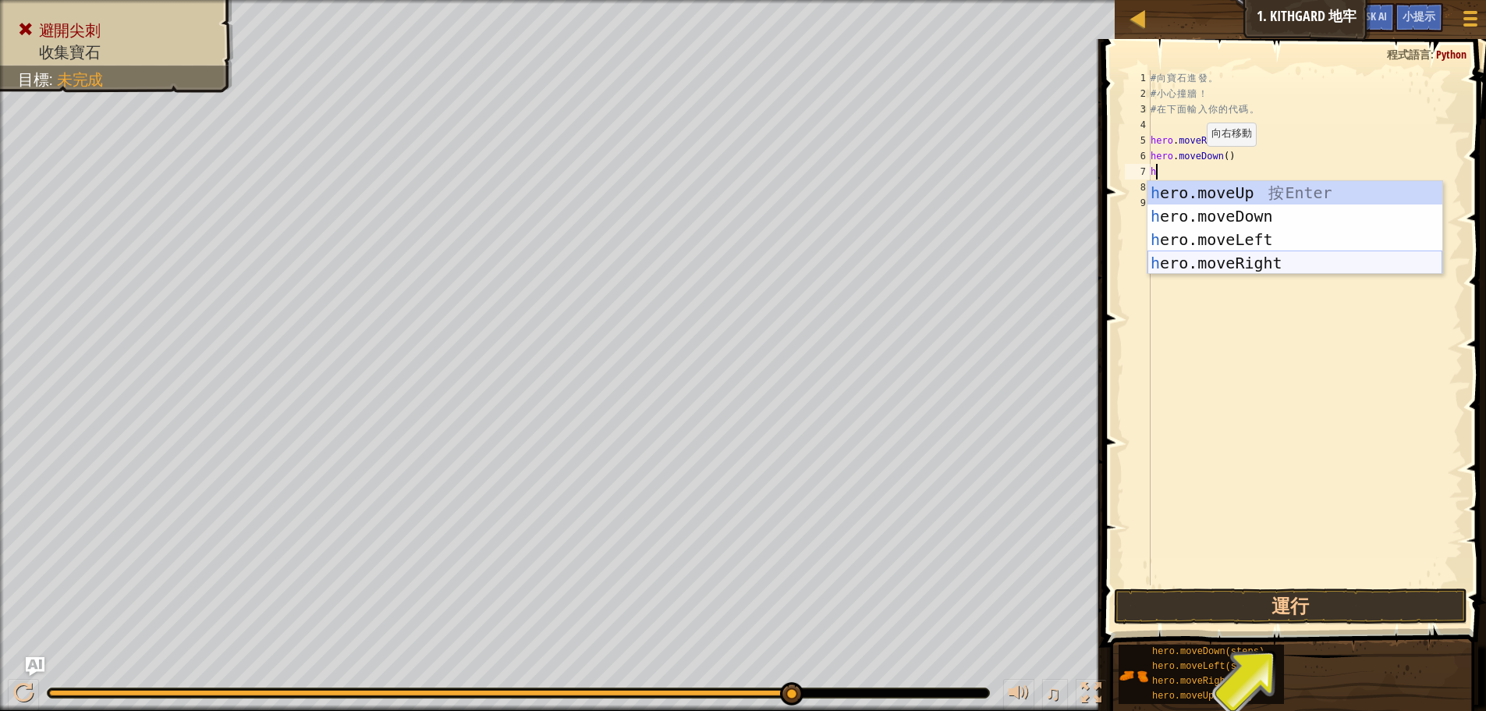
click at [1220, 257] on div "h ero.moveUp 按 Enter h ero.moveDown 按 Enter h ero.moveLeft 按 Enter h ero.moveRi…" at bounding box center [1295, 251] width 295 height 140
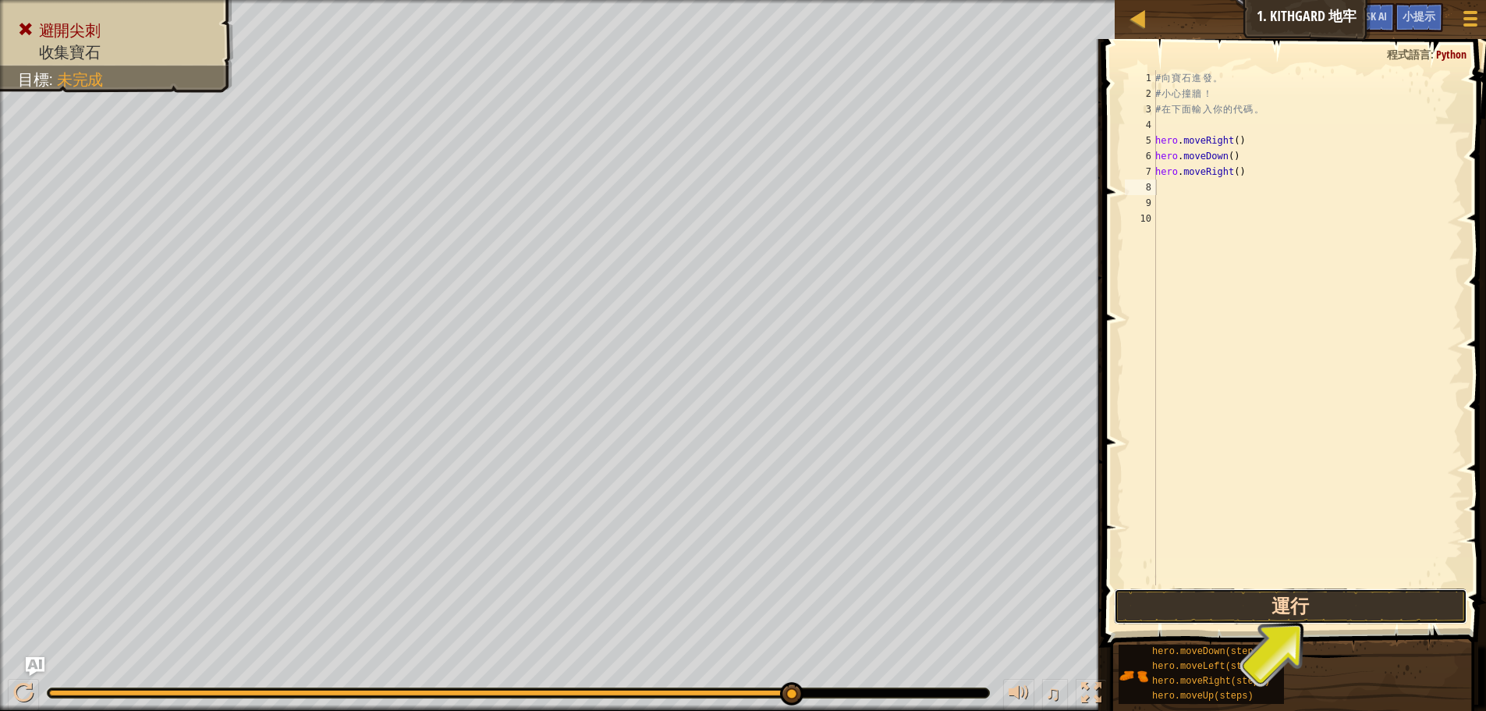
click at [1177, 605] on button "運行" at bounding box center [1290, 606] width 353 height 36
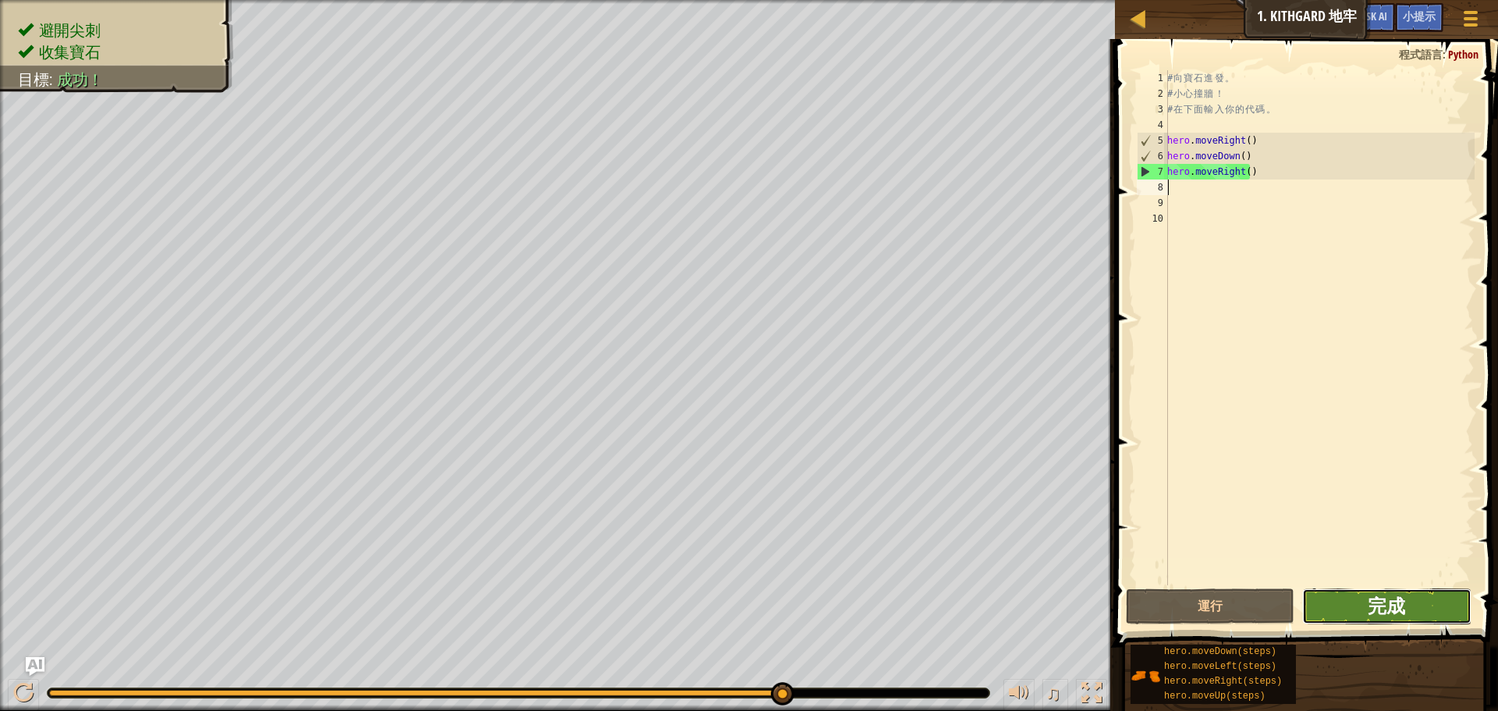
click at [1372, 609] on span "完成" at bounding box center [1386, 605] width 37 height 25
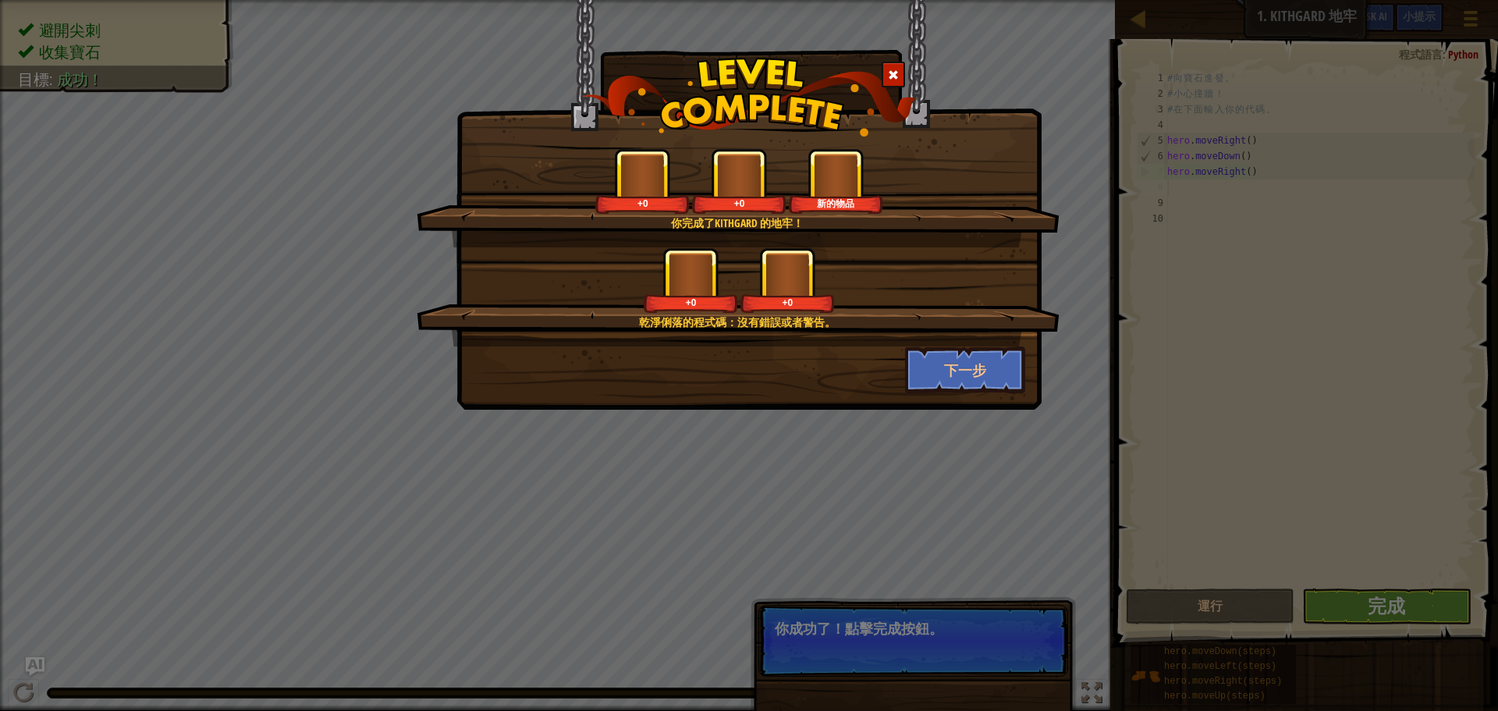
click at [792, 366] on div "下一步" at bounding box center [749, 369] width 576 height 47
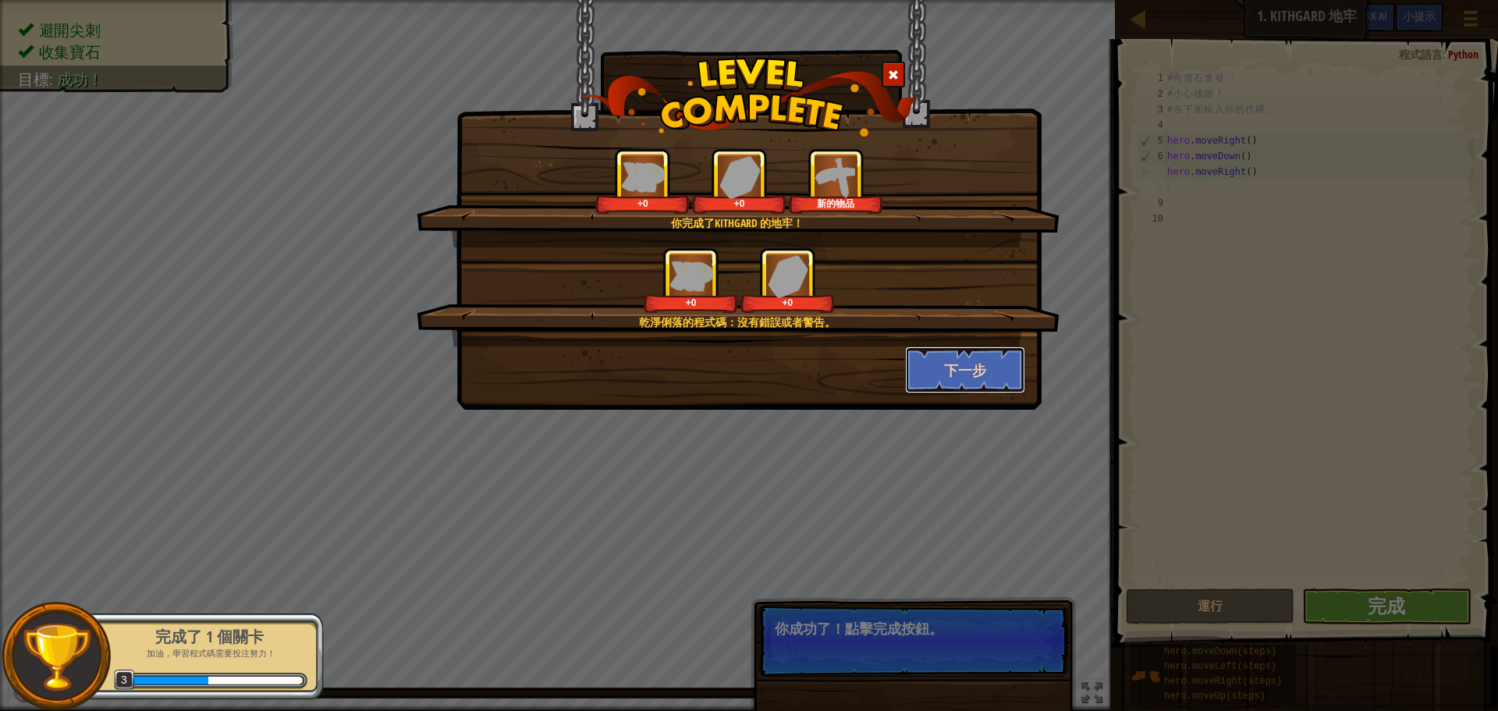
click at [973, 369] on button "下一步" at bounding box center [965, 369] width 121 height 47
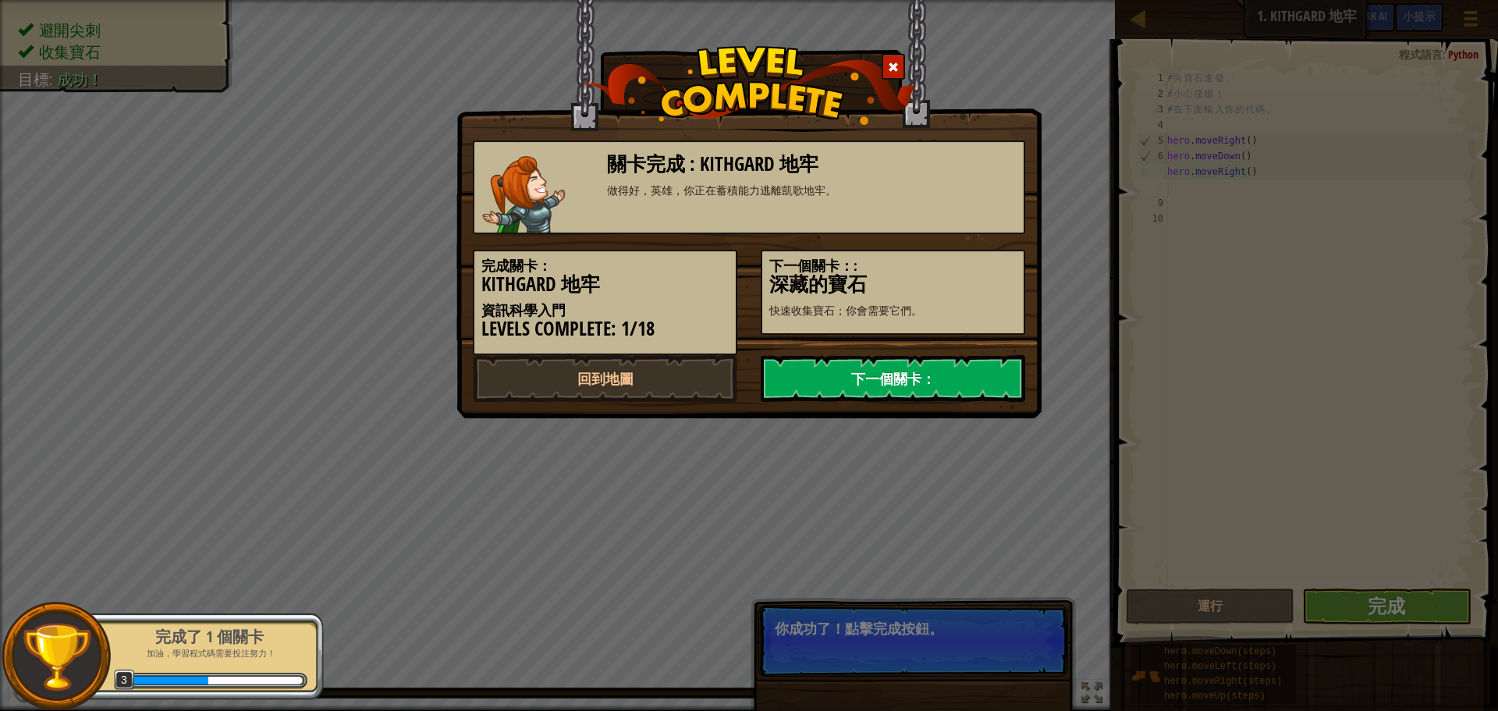
click at [942, 370] on link "下一個關卡：" at bounding box center [893, 378] width 264 height 47
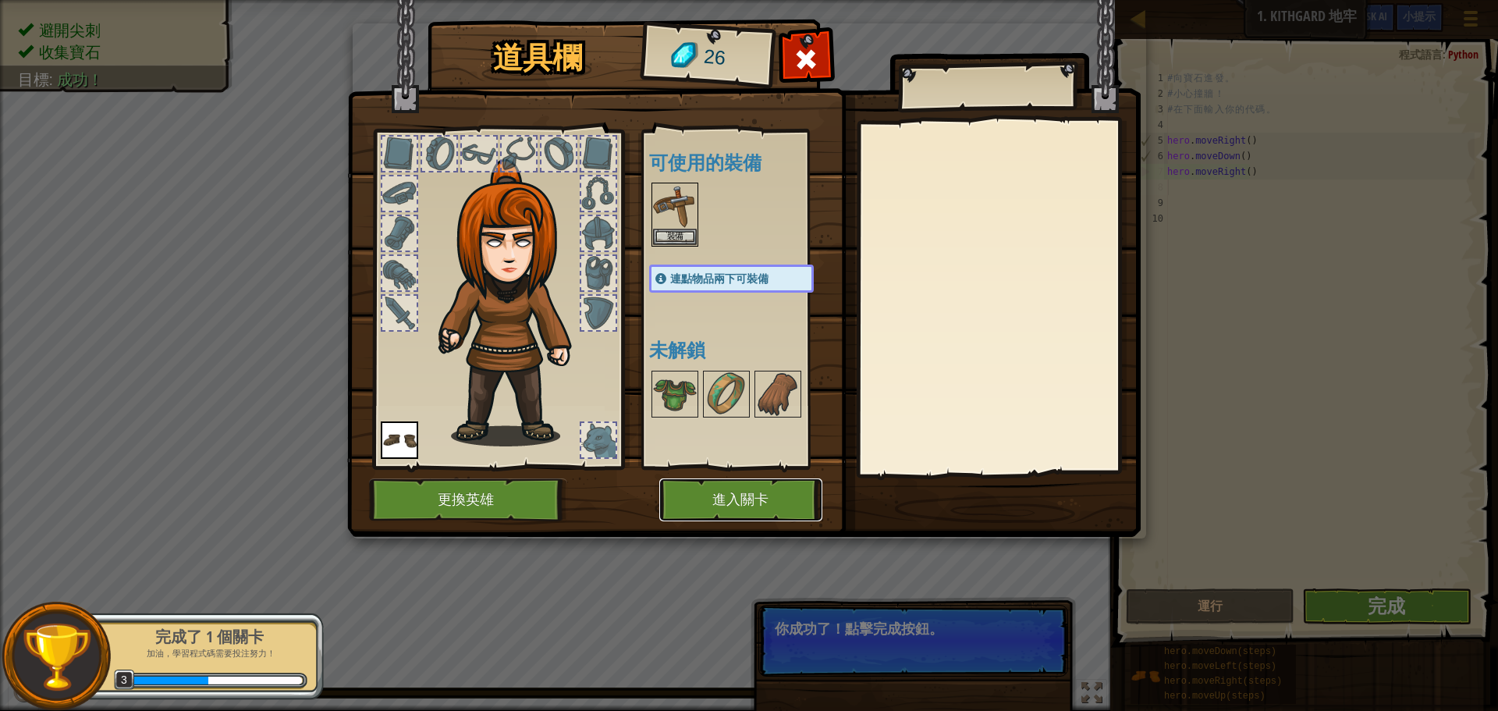
click at [705, 502] on button "進入關卡" at bounding box center [740, 499] width 163 height 43
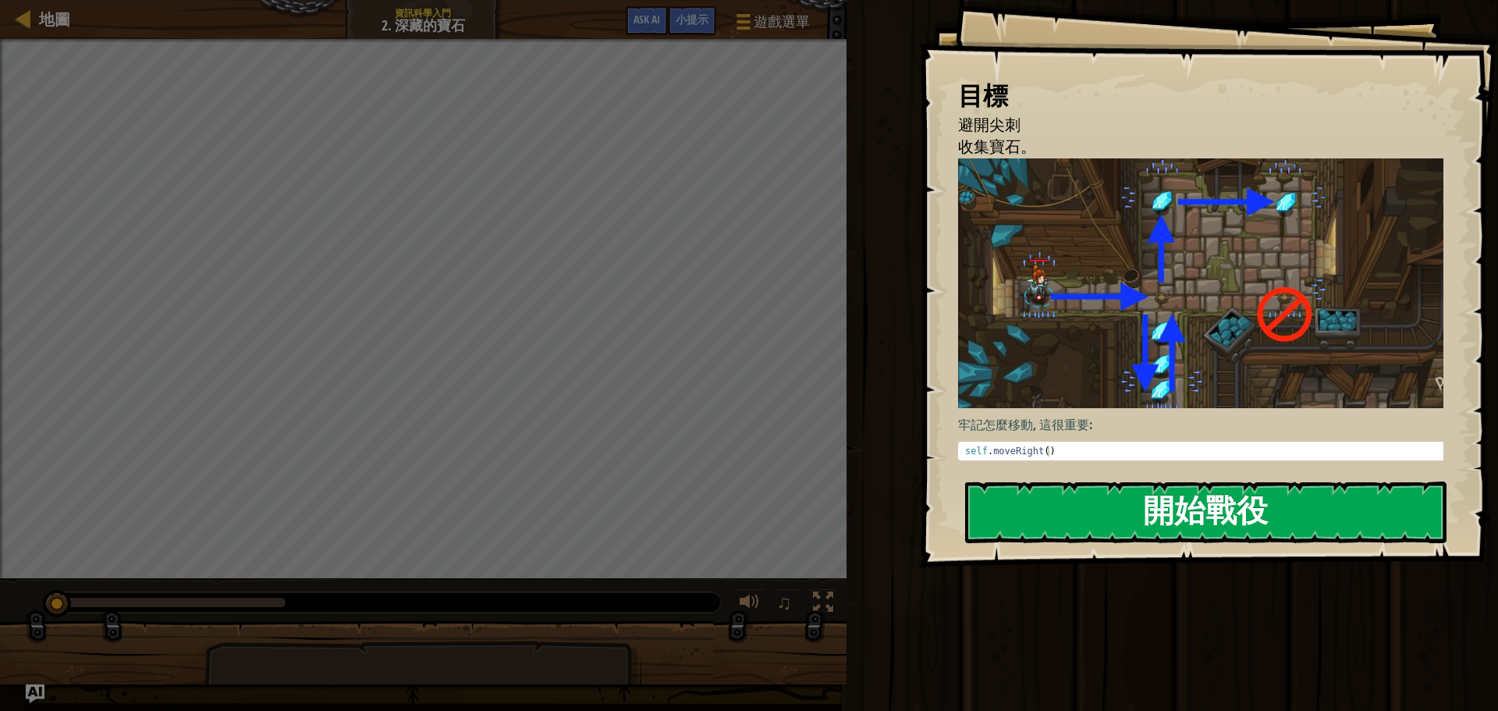
click at [1123, 517] on button "開始戰役" at bounding box center [1205, 512] width 481 height 62
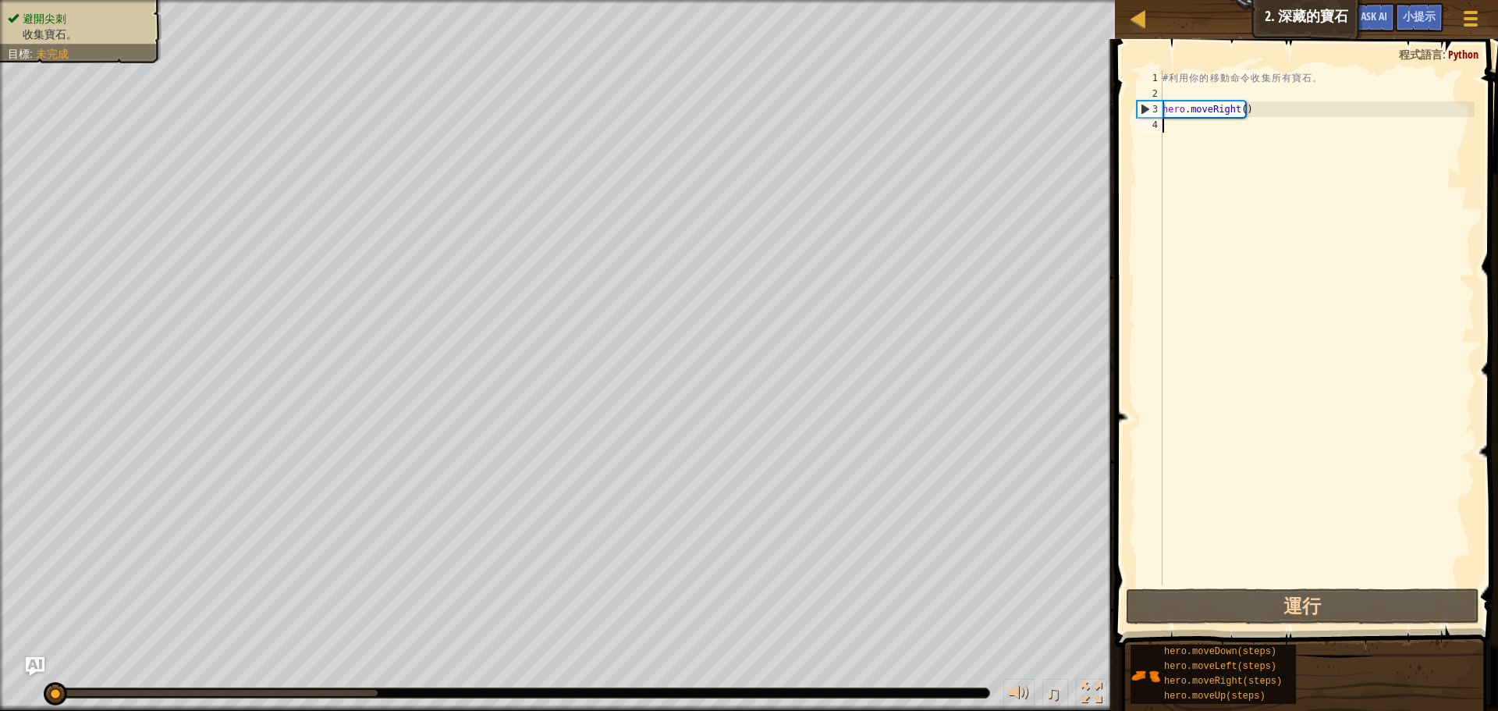
click at [1223, 127] on div "# 利 用 你 的 移 動 命 令 收 集 所 有 寶 石 。 hero . moveRight ( )" at bounding box center [1316, 343] width 315 height 546
type textarea "h"
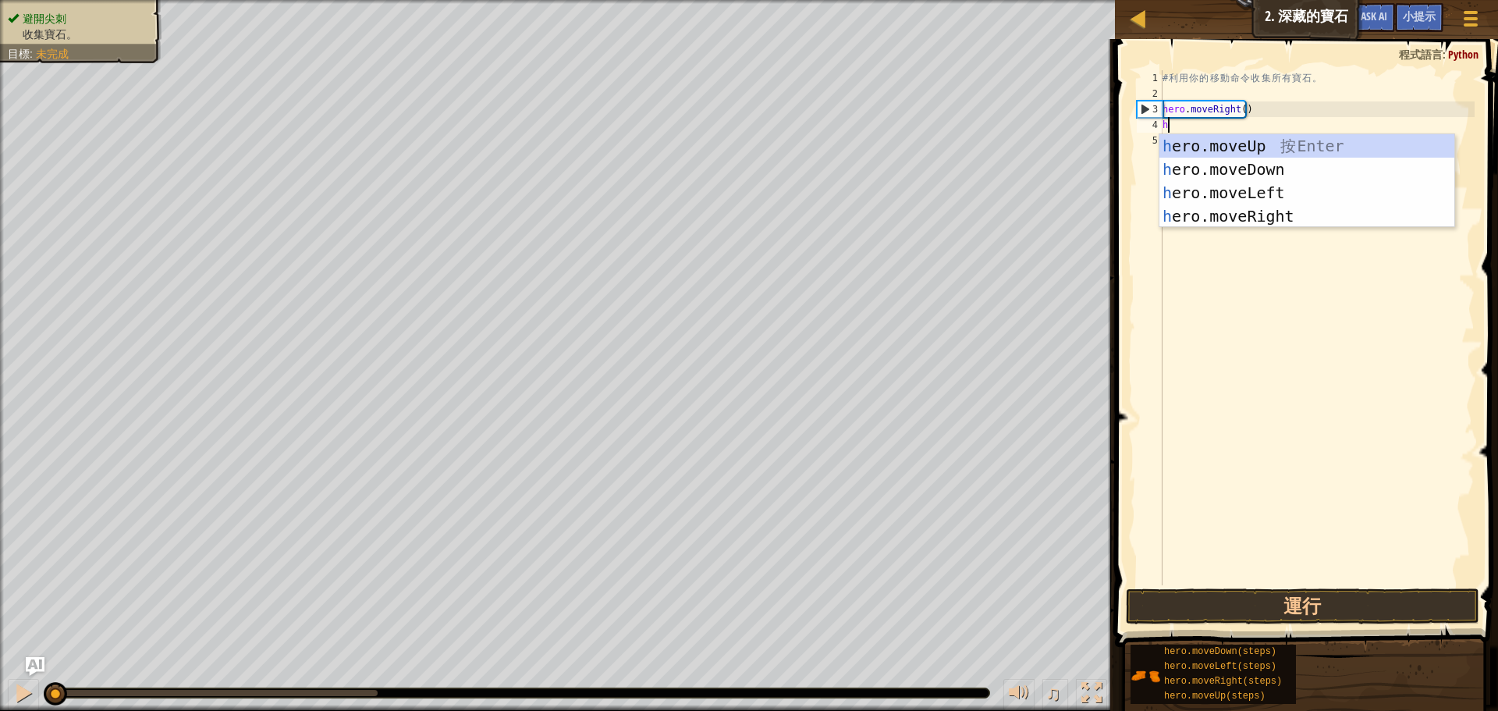
scroll to position [7, 0]
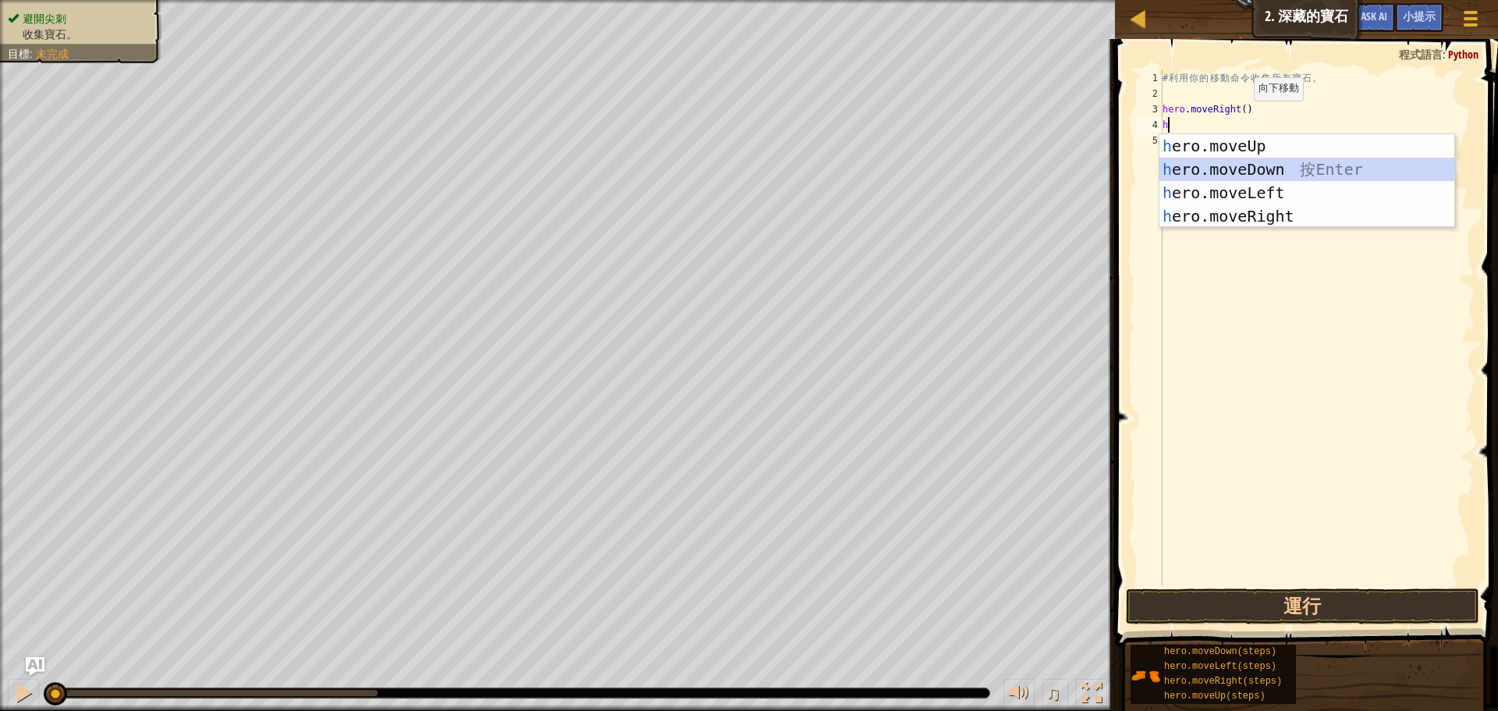
click at [1250, 179] on div "h ero.moveUp 按 Enter h ero.moveDown 按 Enter h ero.moveLeft 按 Enter h ero.moveRi…" at bounding box center [1306, 204] width 295 height 140
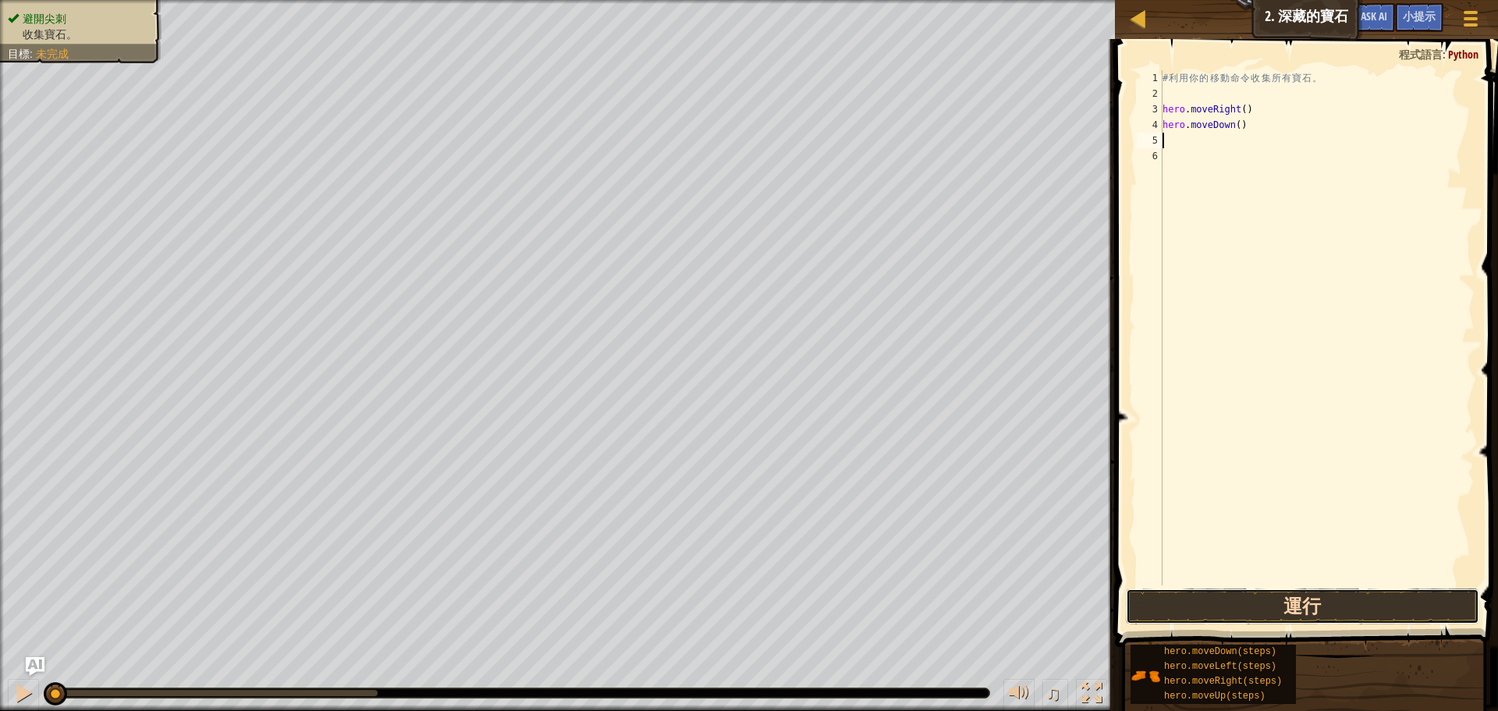
click at [1249, 603] on button "運行" at bounding box center [1302, 606] width 353 height 36
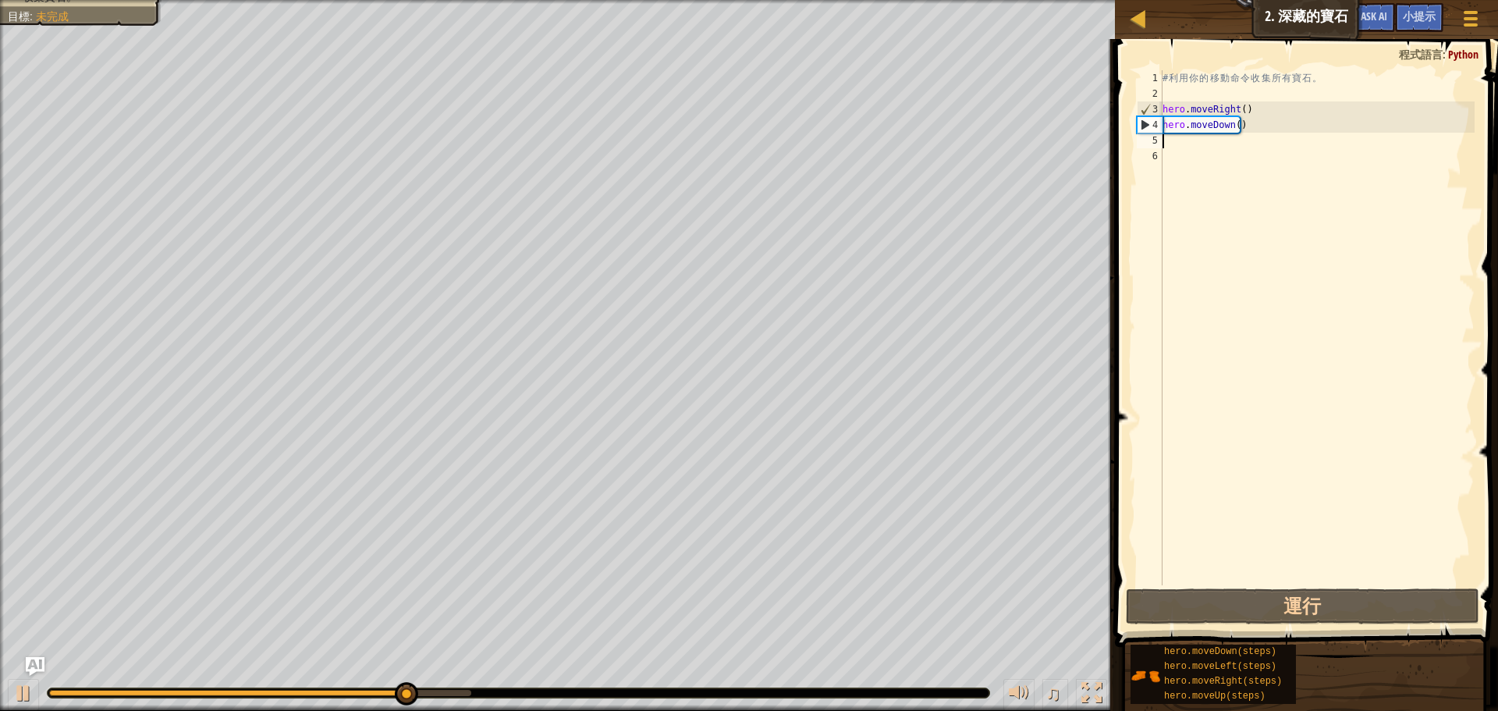
click at [1193, 146] on div "# 利 用 你 的 移 動 命 令 收 集 所 有 寶 石 。 hero . moveRight ( ) hero . moveDown ( )" at bounding box center [1316, 343] width 315 height 546
type textarea "h"
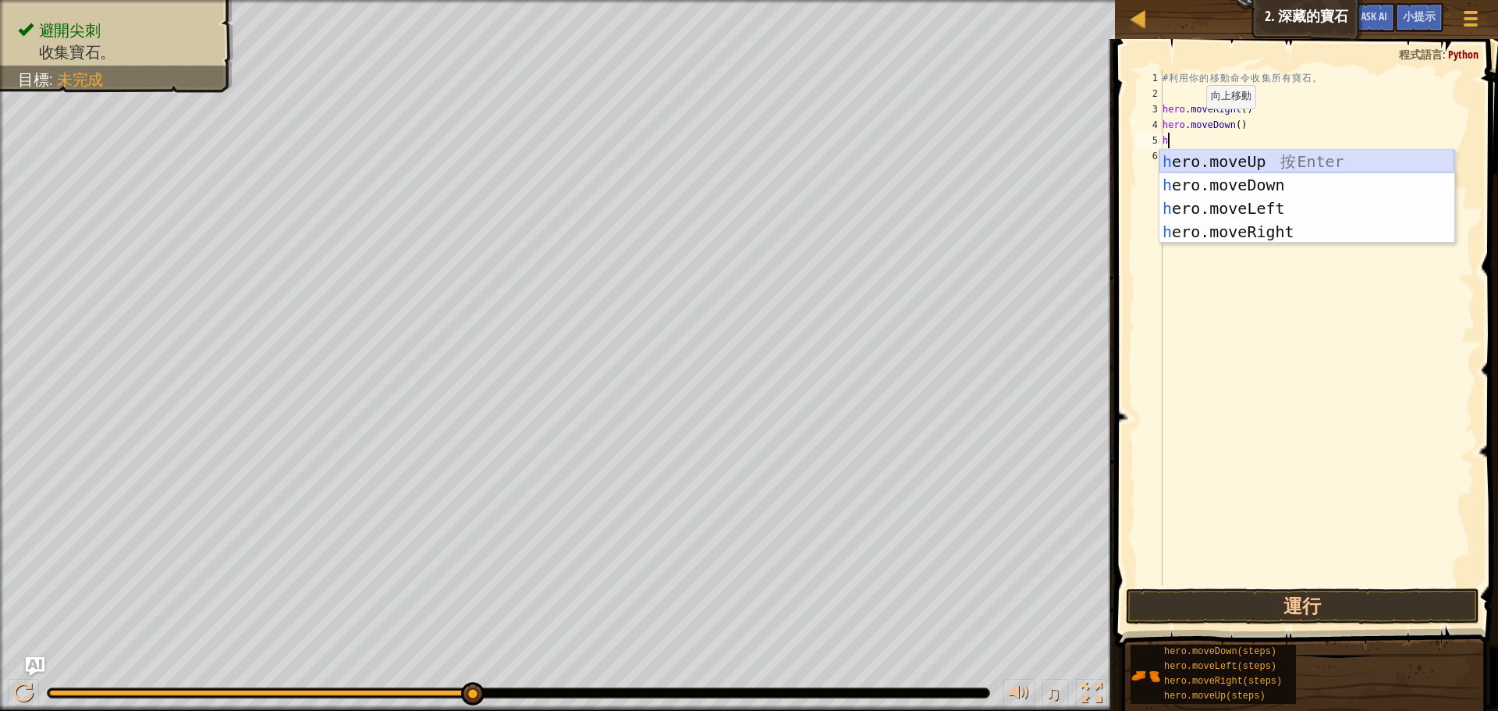
click at [1212, 165] on div "h ero.moveUp 按 Enter h ero.moveDown 按 Enter h ero.moveLeft 按 Enter h ero.moveRi…" at bounding box center [1306, 220] width 295 height 140
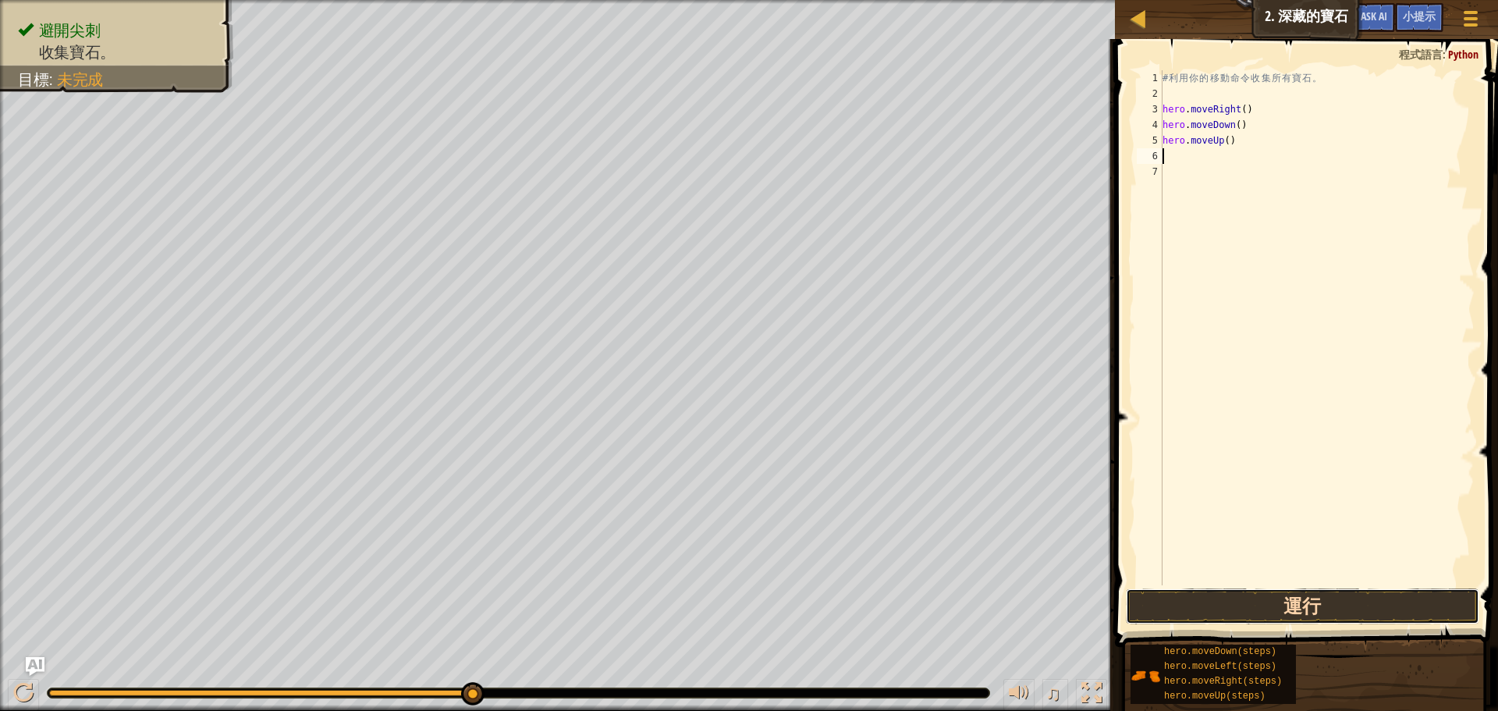
click at [1237, 614] on button "運行" at bounding box center [1302, 606] width 353 height 36
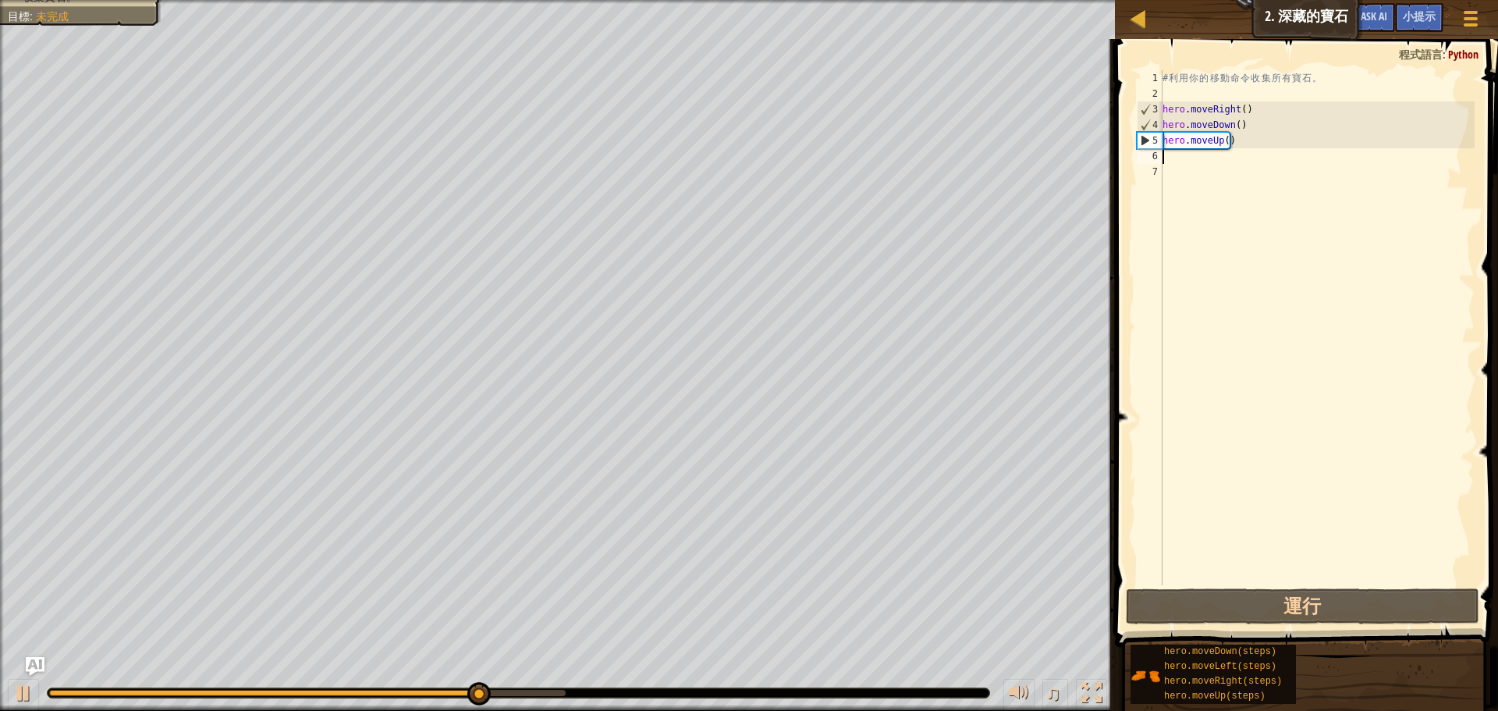
type textarea "h"
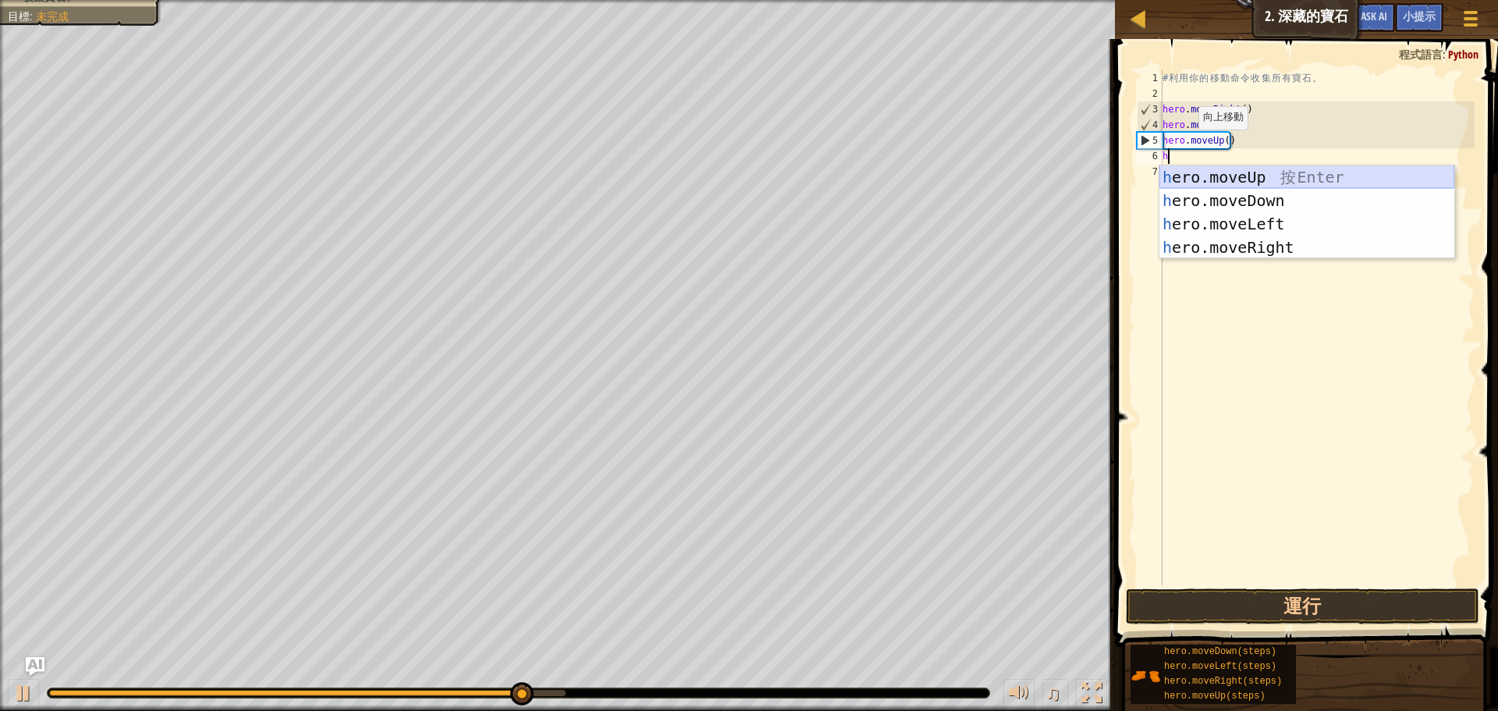
click at [1203, 179] on div "h ero.moveUp 按 Enter h ero.moveDown 按 Enter h ero.moveLeft 按 Enter h ero.moveRi…" at bounding box center [1306, 235] width 295 height 140
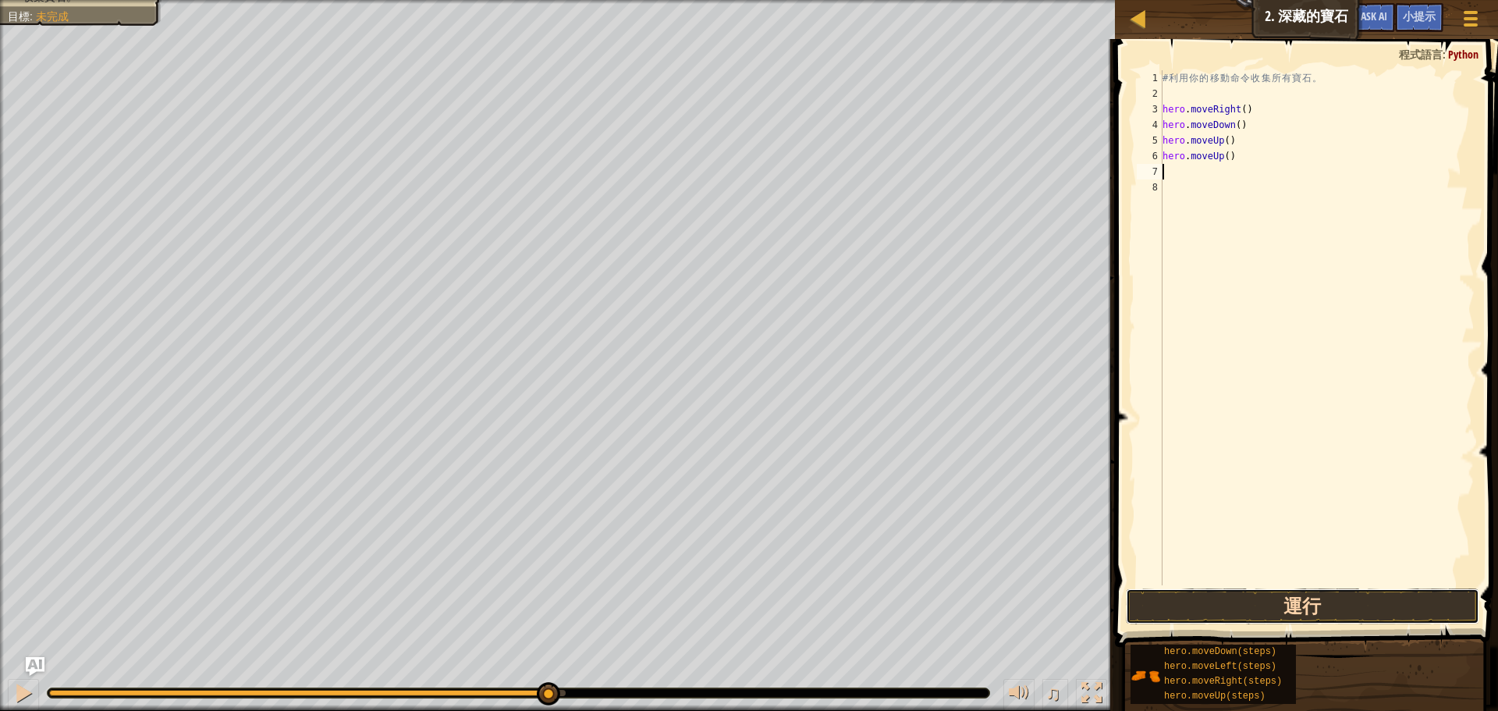
click at [1228, 599] on button "運行" at bounding box center [1302, 606] width 353 height 36
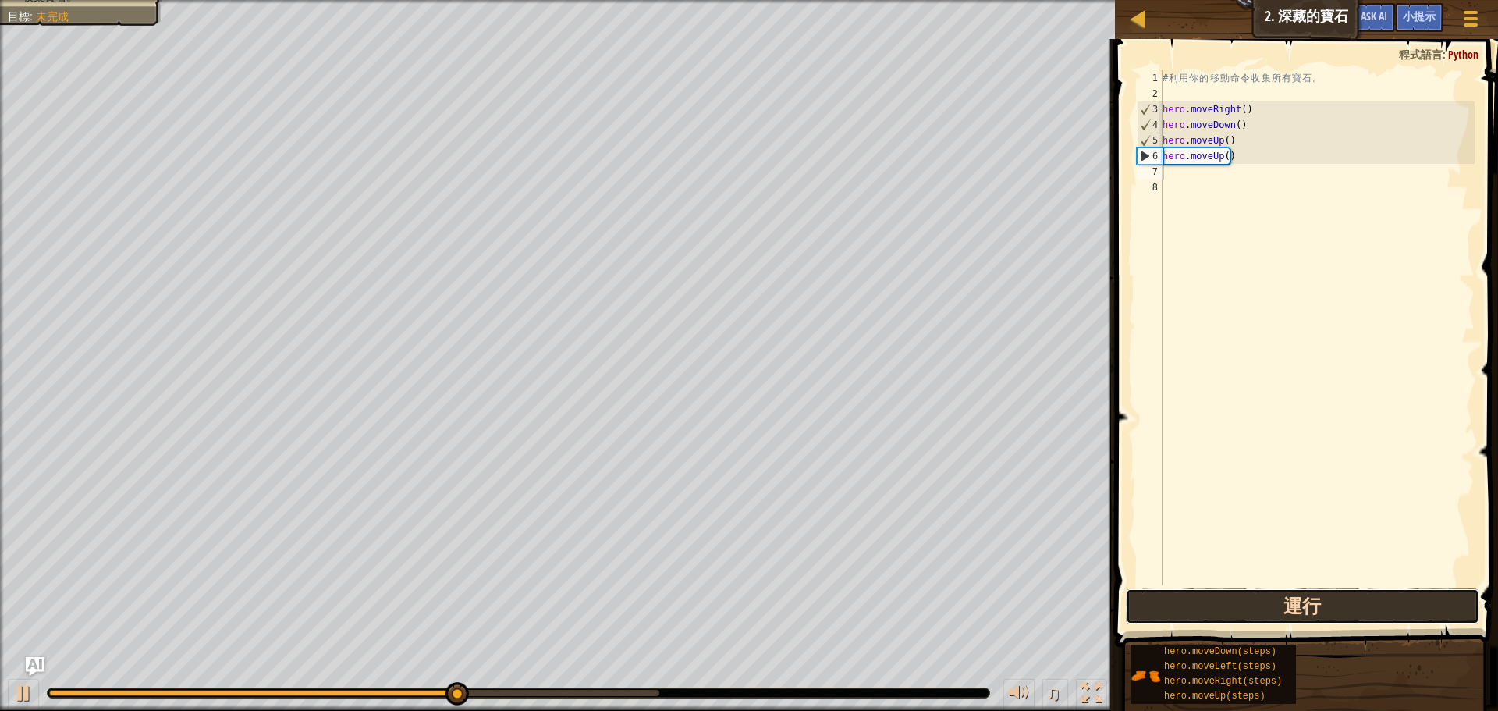
click at [1311, 621] on button "運行" at bounding box center [1302, 606] width 353 height 36
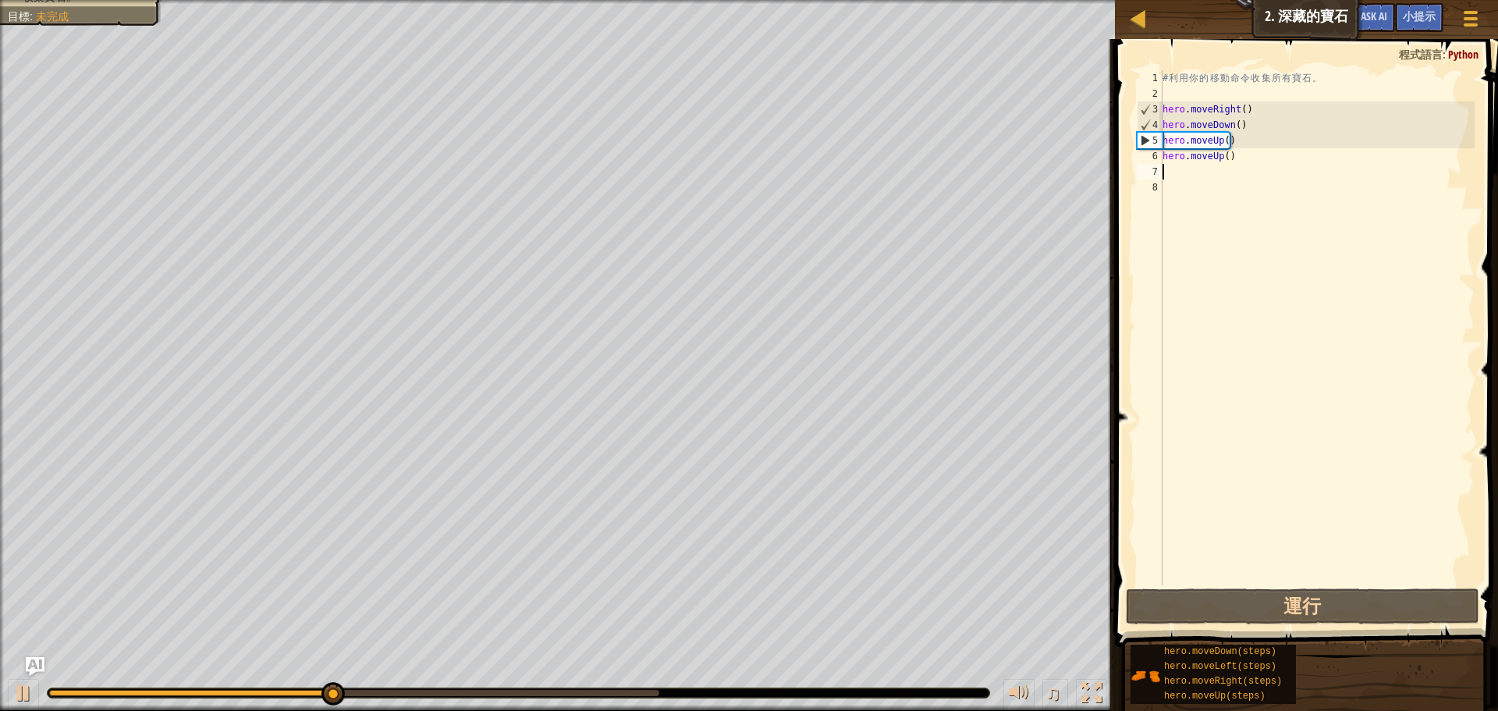
type textarea "h"
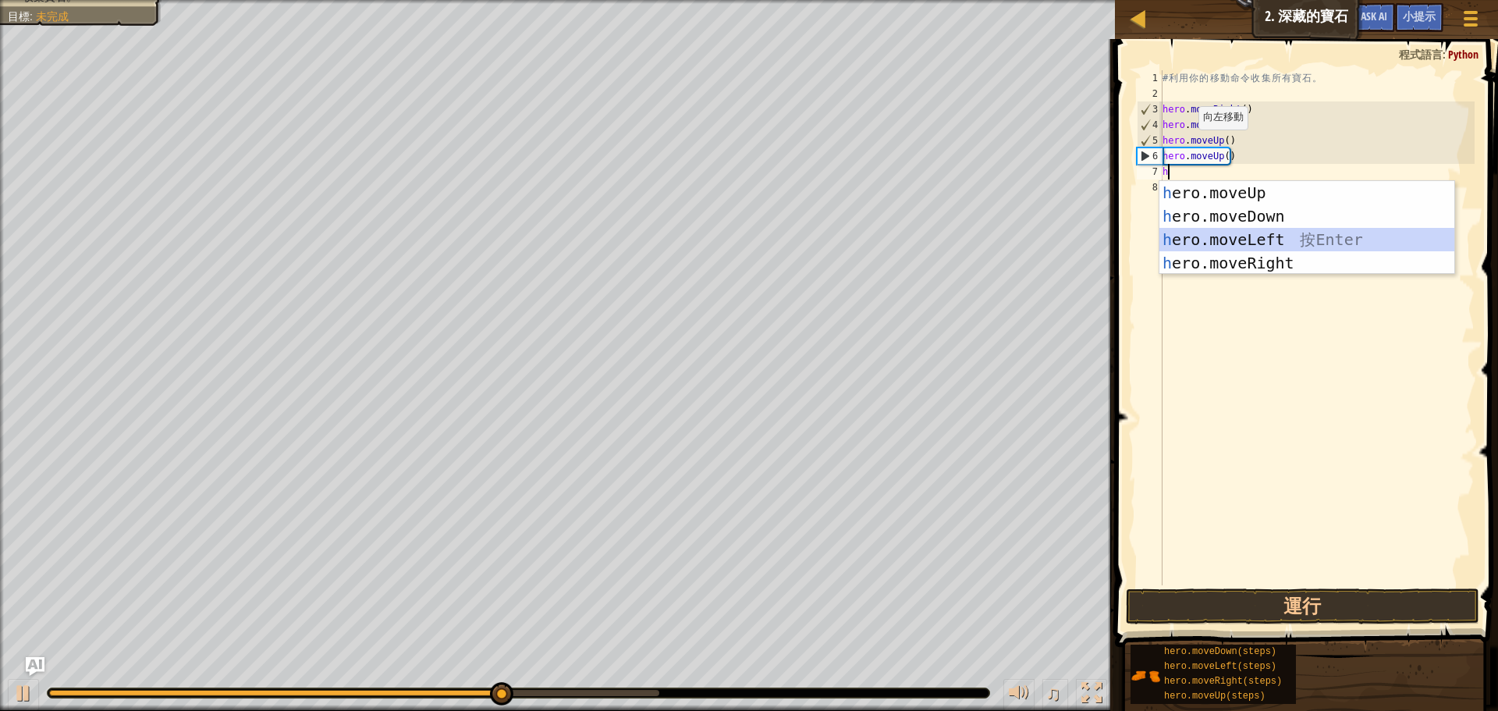
click at [1241, 235] on div "h ero.moveUp 按 Enter h ero.moveDown 按 Enter h ero.moveLeft 按 Enter h ero.moveRi…" at bounding box center [1306, 251] width 295 height 140
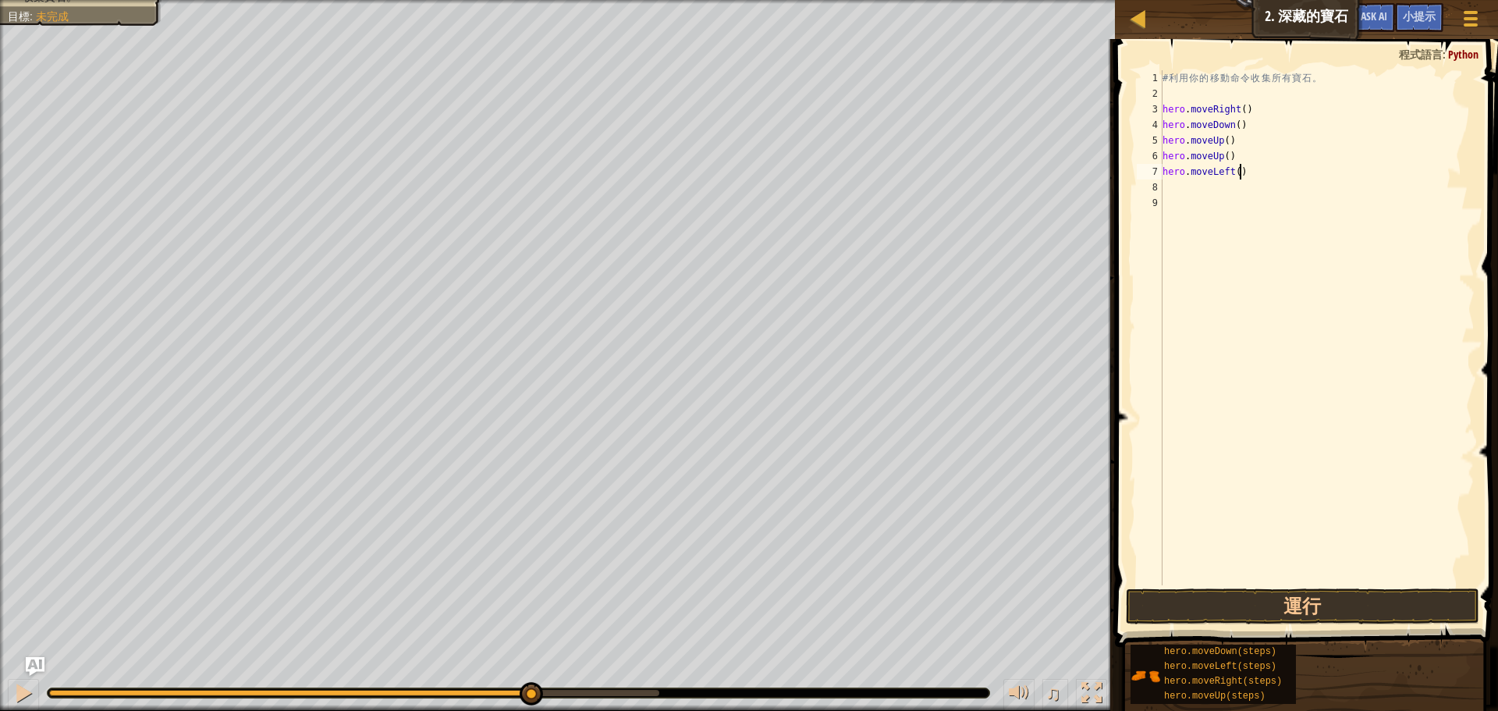
click at [1252, 171] on div "# 利 用 你 的 移 動 命 令 收 集 所 有 寶 石 。 hero . moveRight ( ) hero . moveDown ( ) hero .…" at bounding box center [1316, 343] width 315 height 546
type textarea "h"
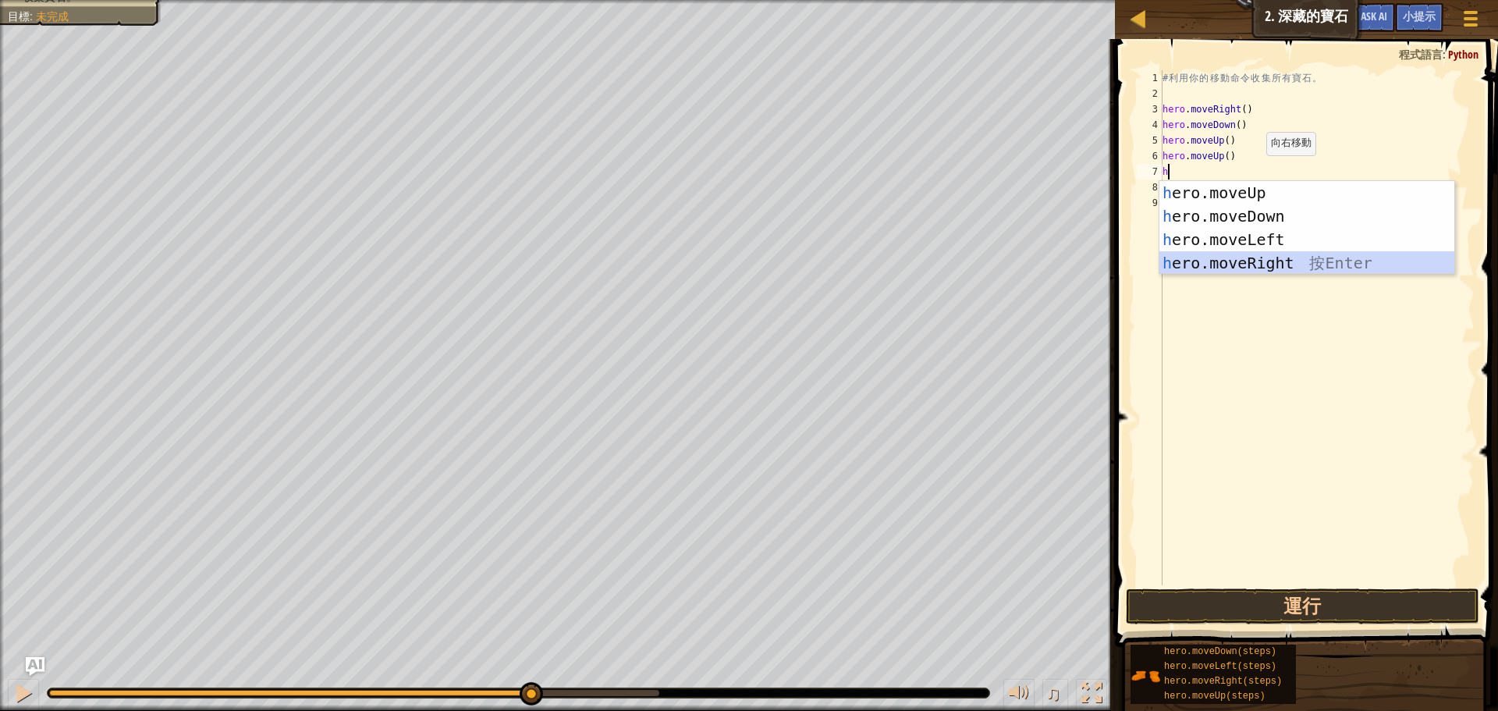
click at [1242, 260] on div "h ero.moveUp 按 Enter h ero.moveDown 按 Enter h ero.moveLeft 按 Enter h ero.moveRi…" at bounding box center [1306, 251] width 295 height 140
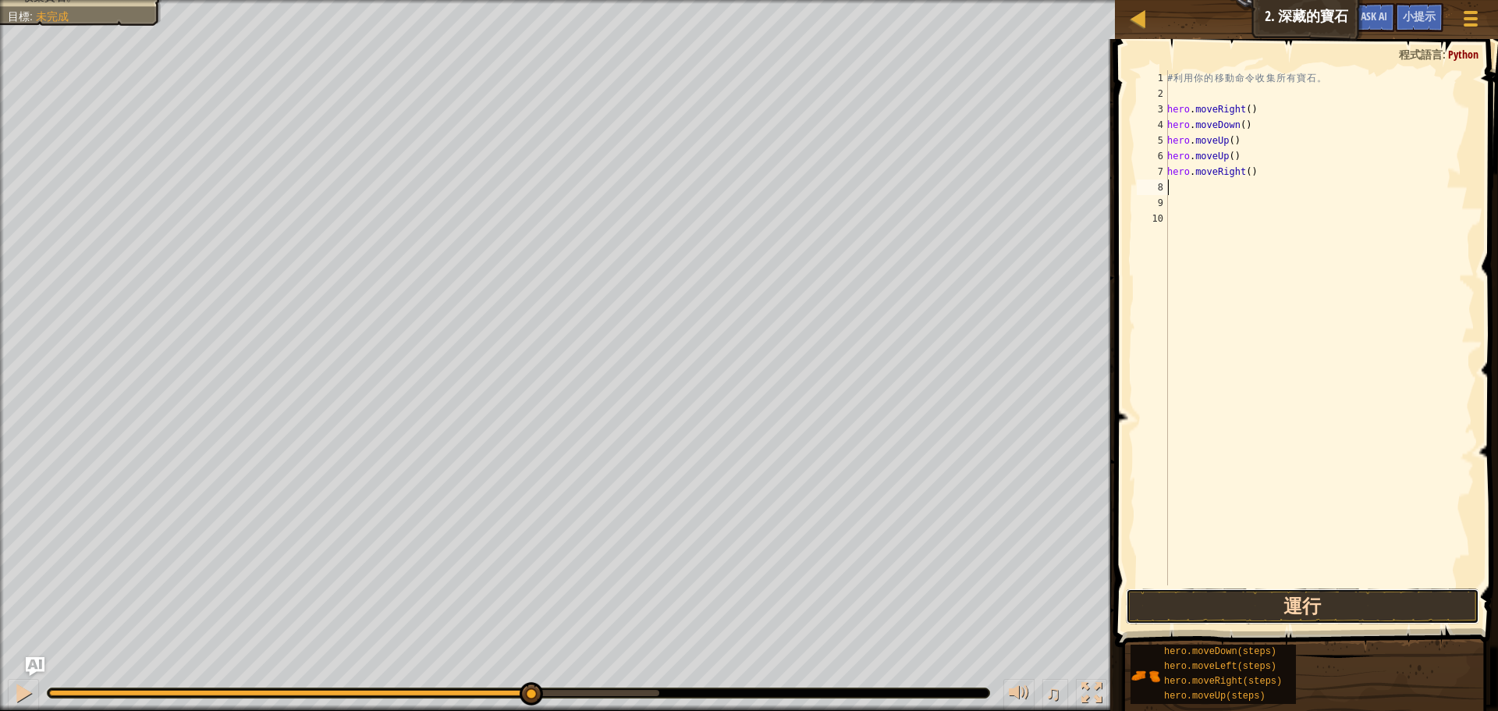
click at [1269, 609] on button "運行" at bounding box center [1302, 606] width 353 height 36
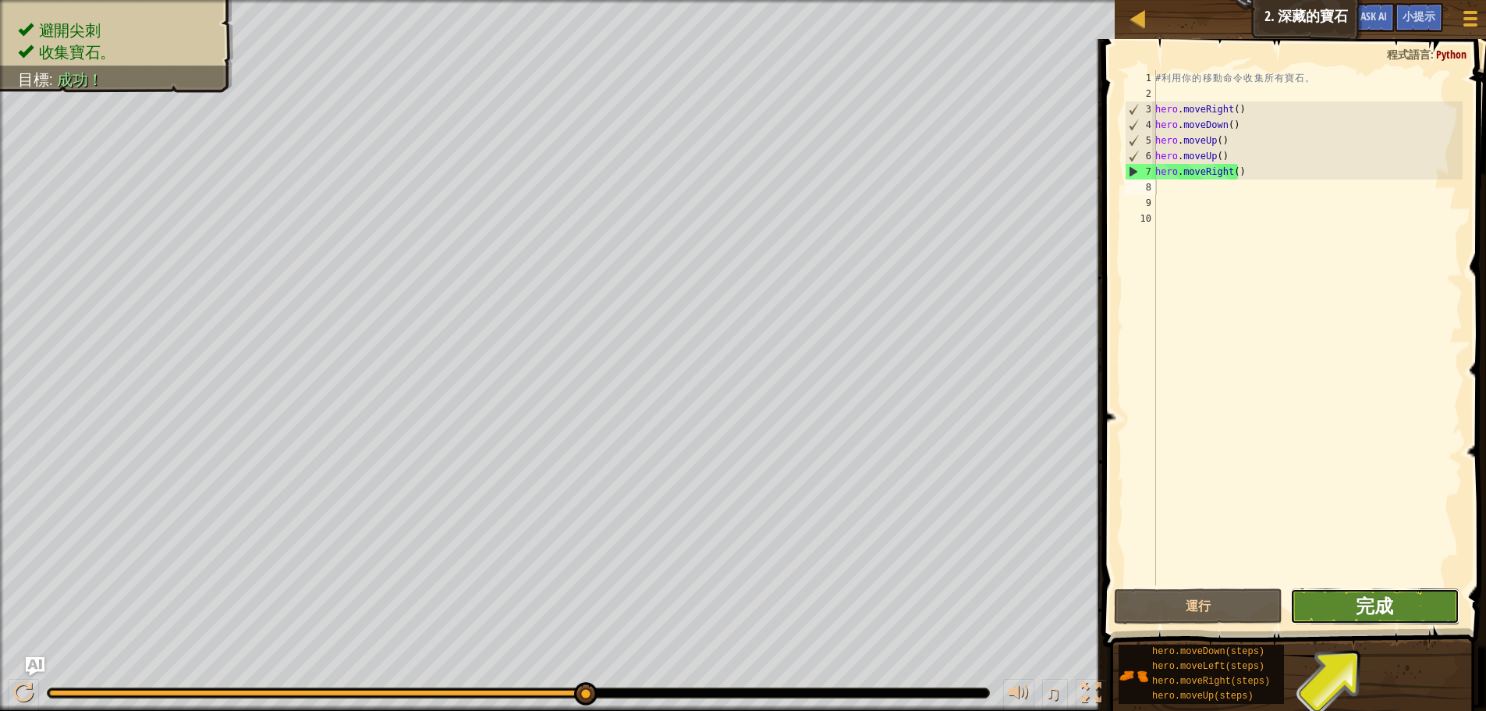
click at [1388, 607] on span "完成" at bounding box center [1374, 605] width 37 height 25
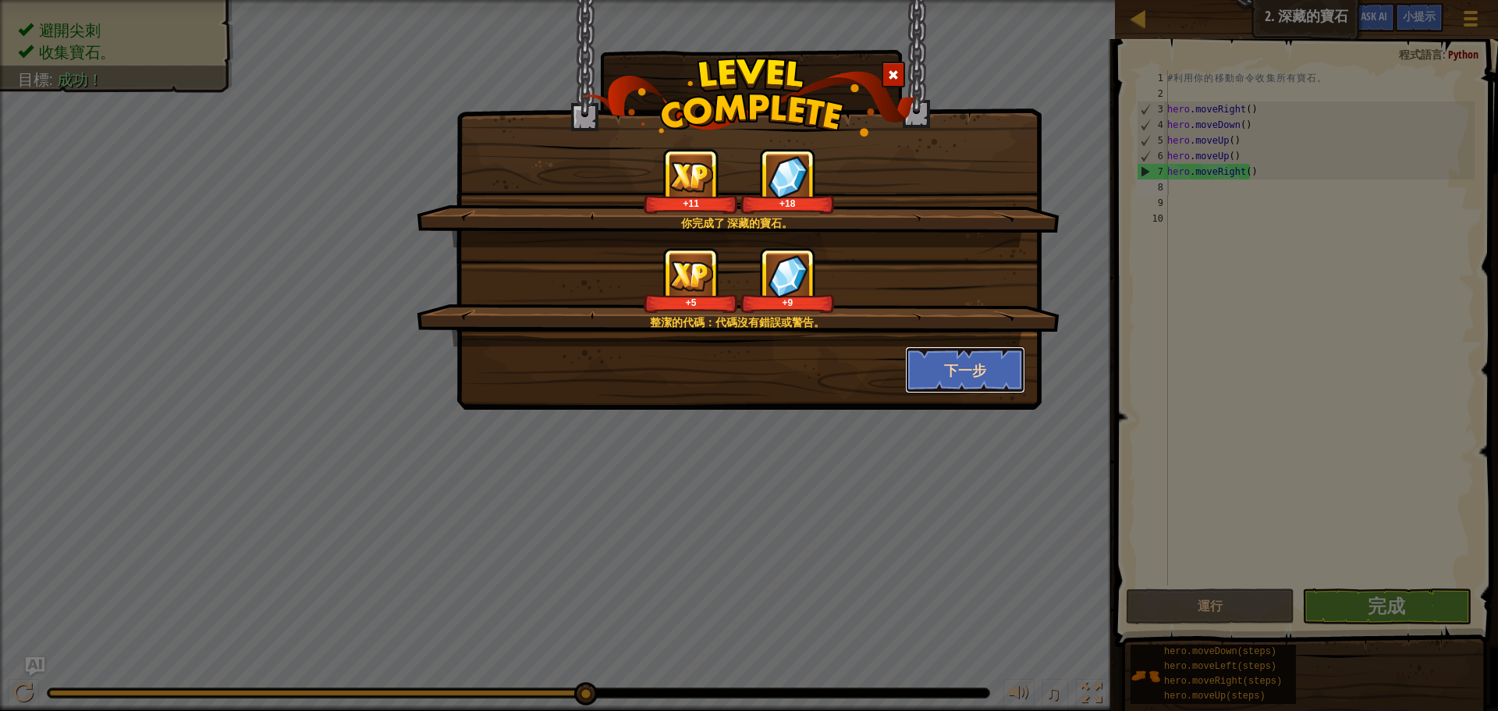
click at [939, 379] on button "下一步" at bounding box center [965, 369] width 121 height 47
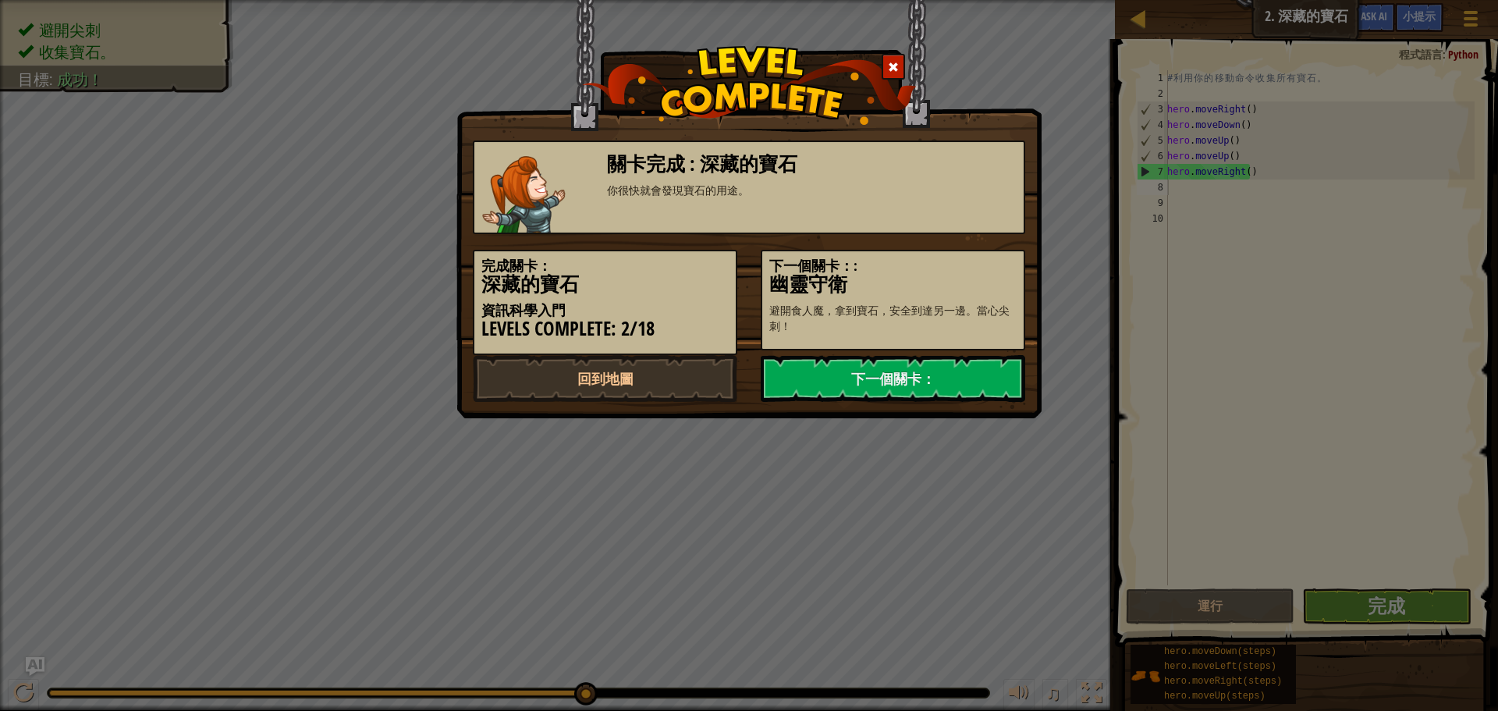
click at [939, 379] on link "下一個關卡：" at bounding box center [893, 378] width 264 height 47
